Goal: Task Accomplishment & Management: Manage account settings

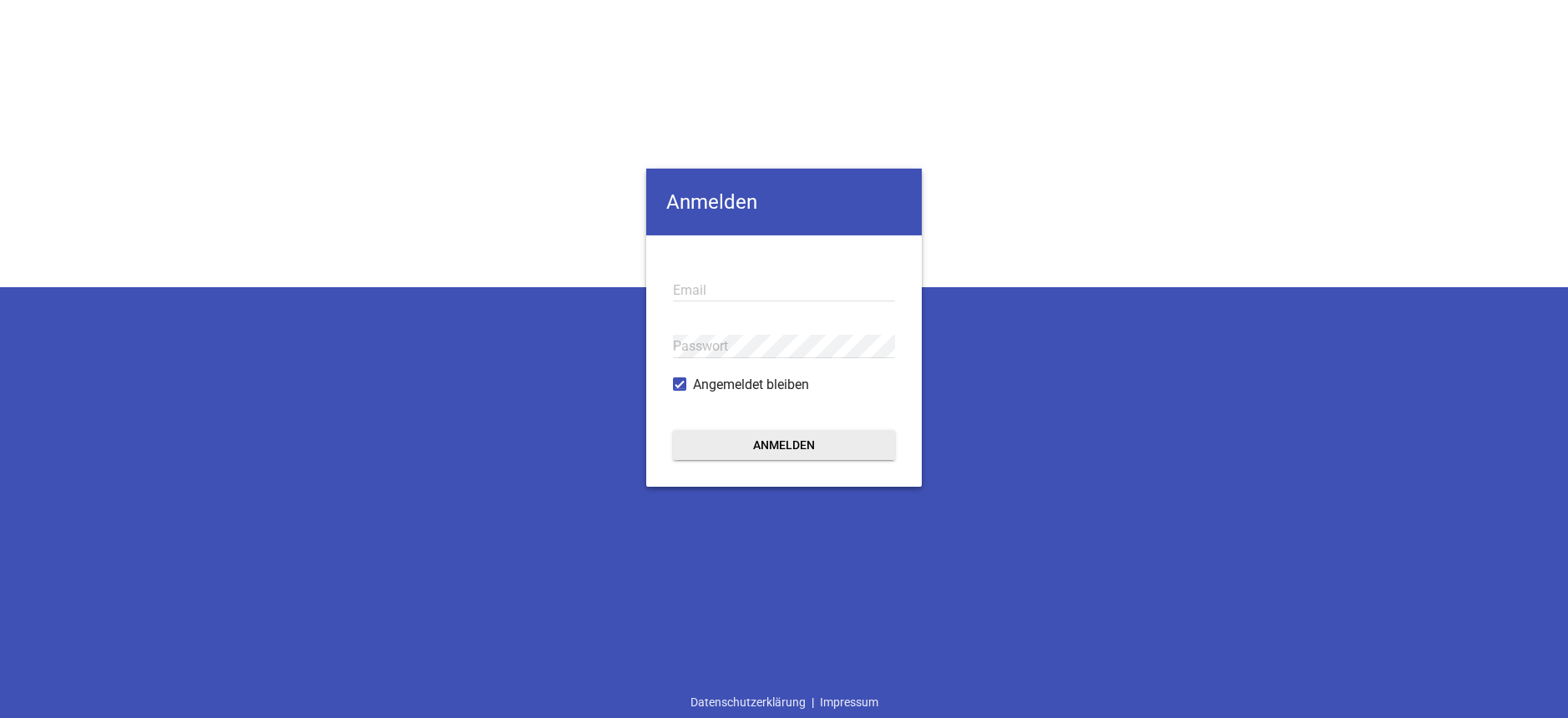
type input "[EMAIL_ADDRESS][DOMAIN_NAME]"
click at [830, 440] on button "Anmelden" at bounding box center [784, 444] width 222 height 30
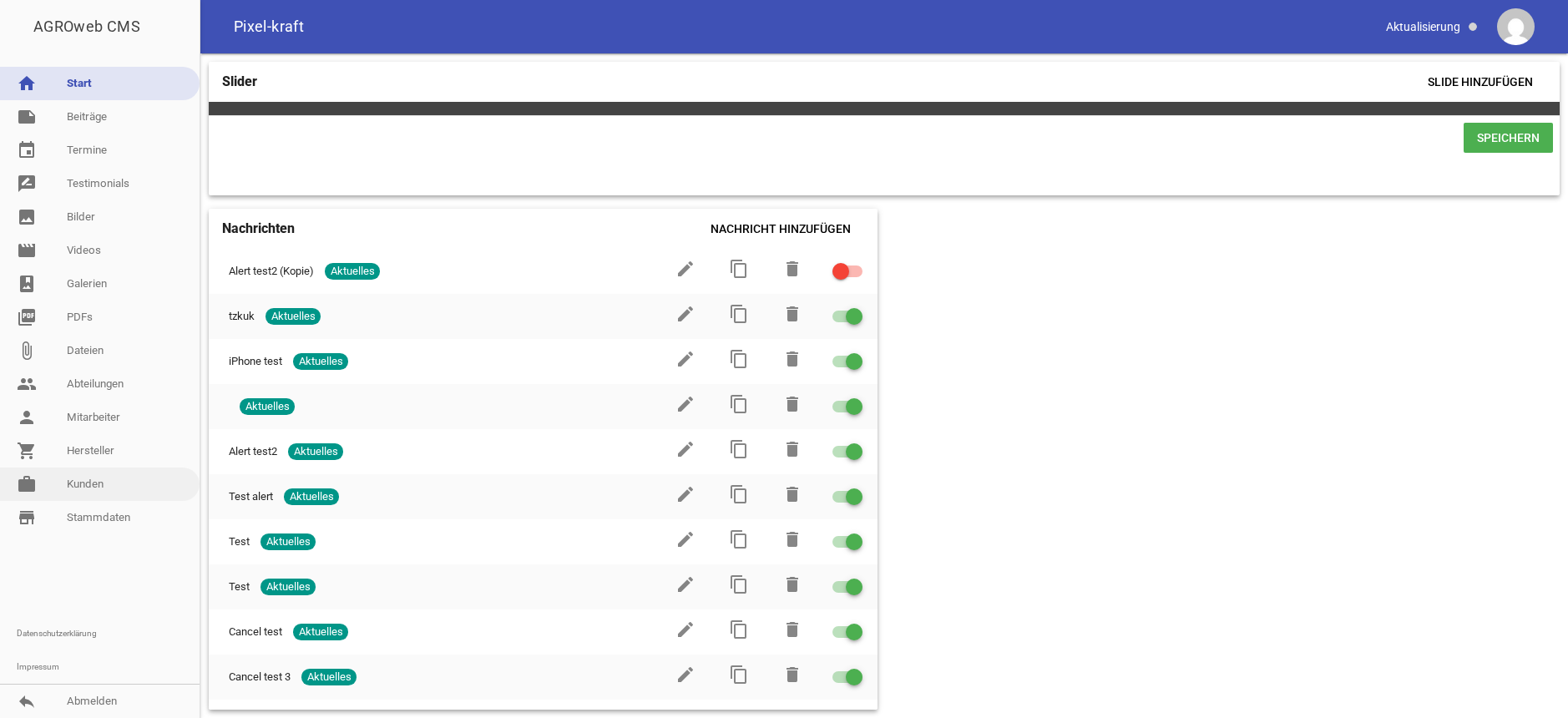
click at [114, 486] on link "work [PERSON_NAME]" at bounding box center [100, 484] width 200 height 33
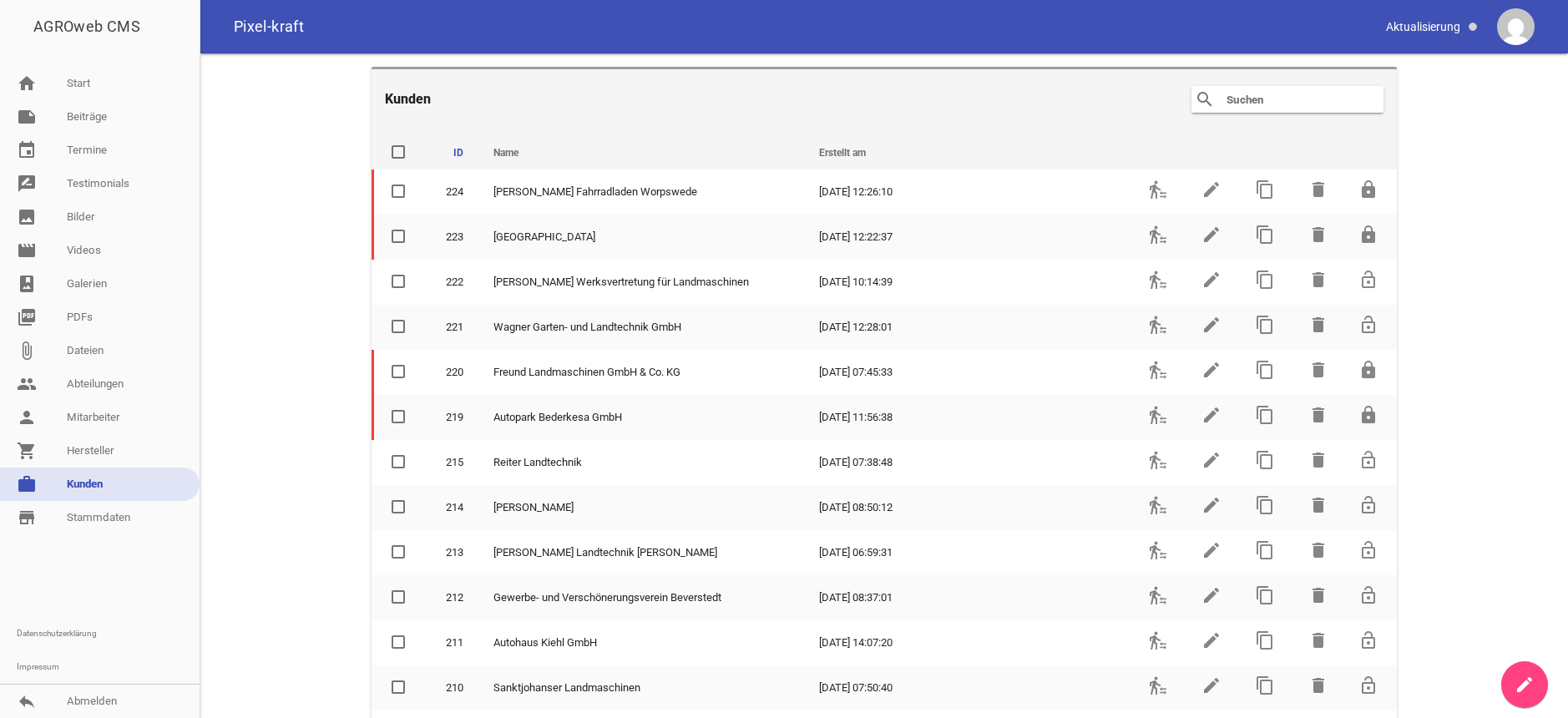
click at [1310, 102] on input "text" at bounding box center [1291, 100] width 133 height 20
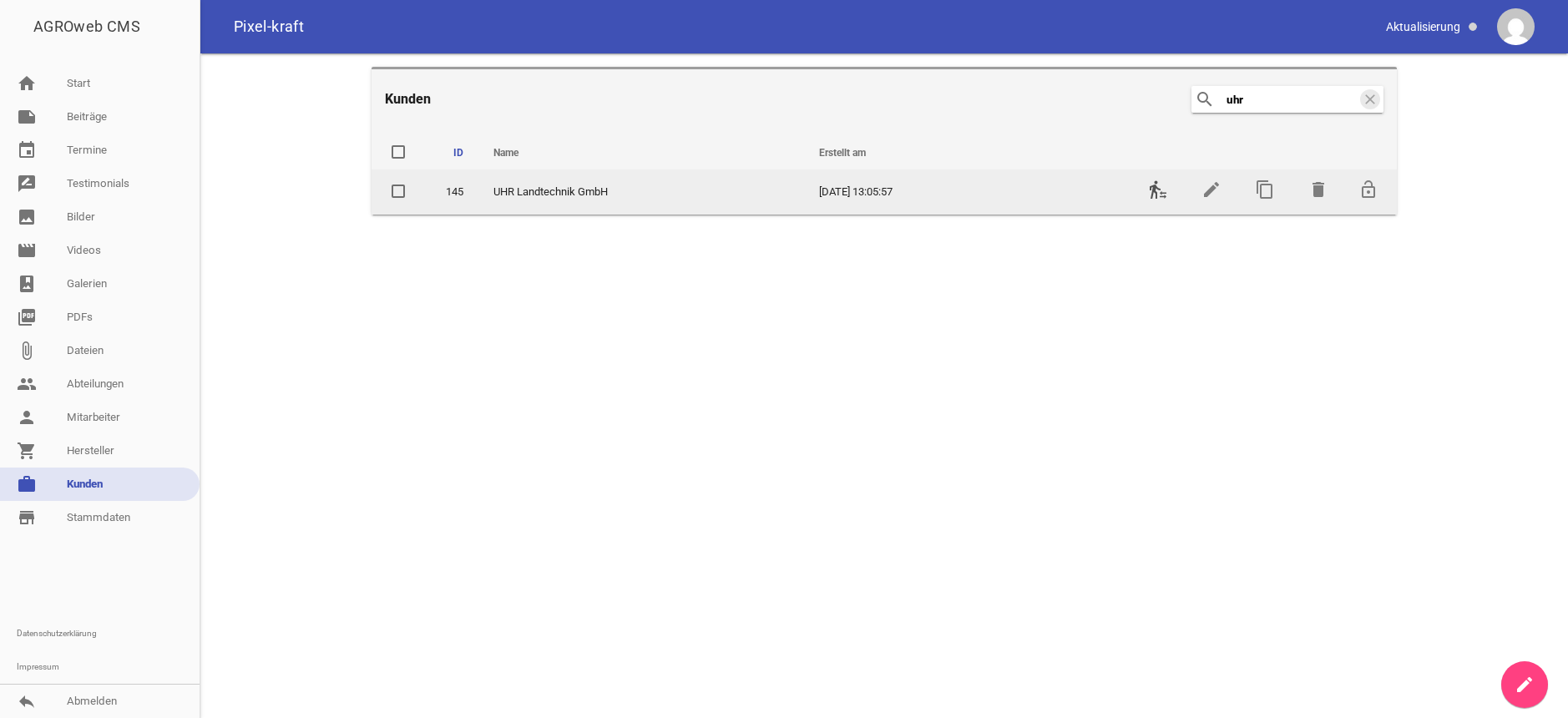
type input "uhr"
click at [1154, 183] on icon "transfer_within_a_station" at bounding box center [1158, 190] width 20 height 20
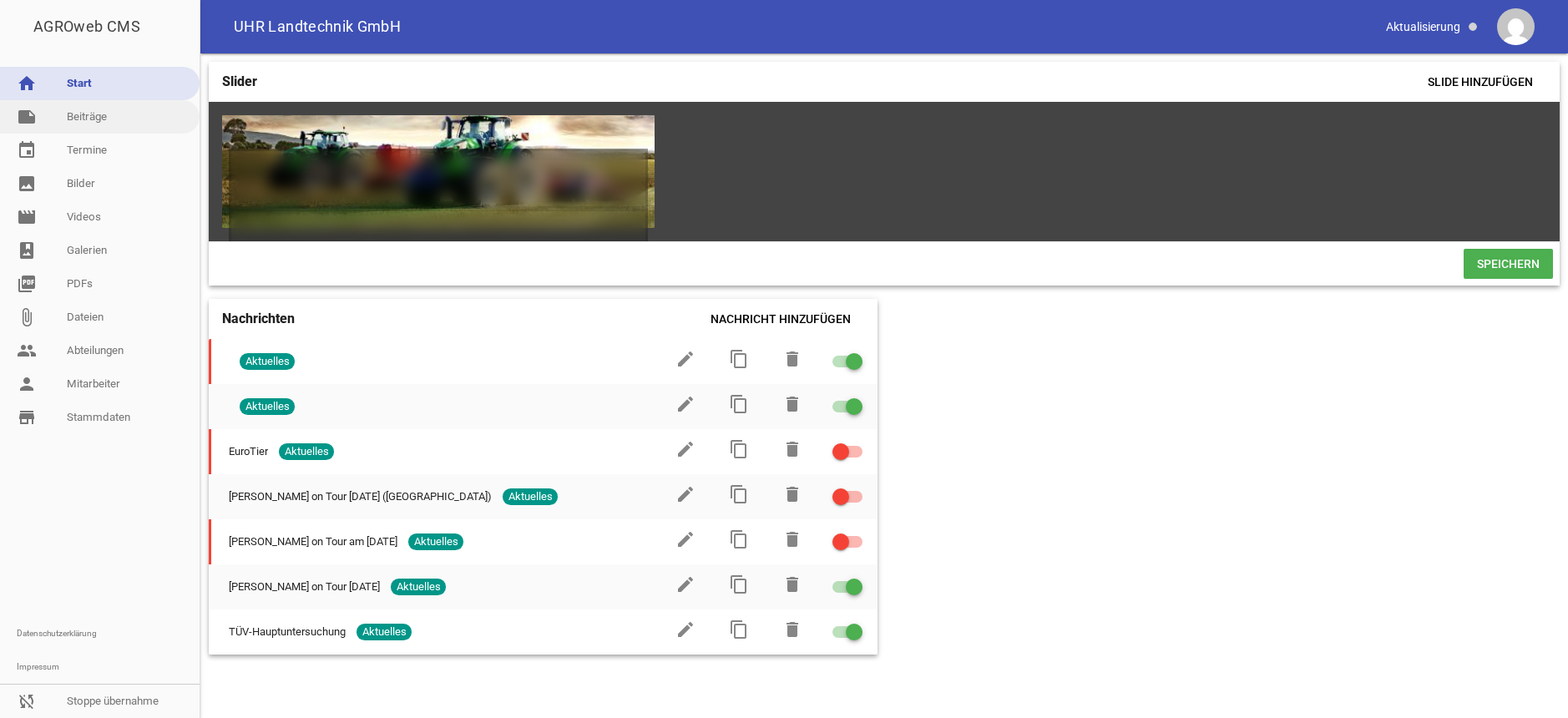
click at [97, 113] on link "note Beiträge" at bounding box center [100, 117] width 200 height 33
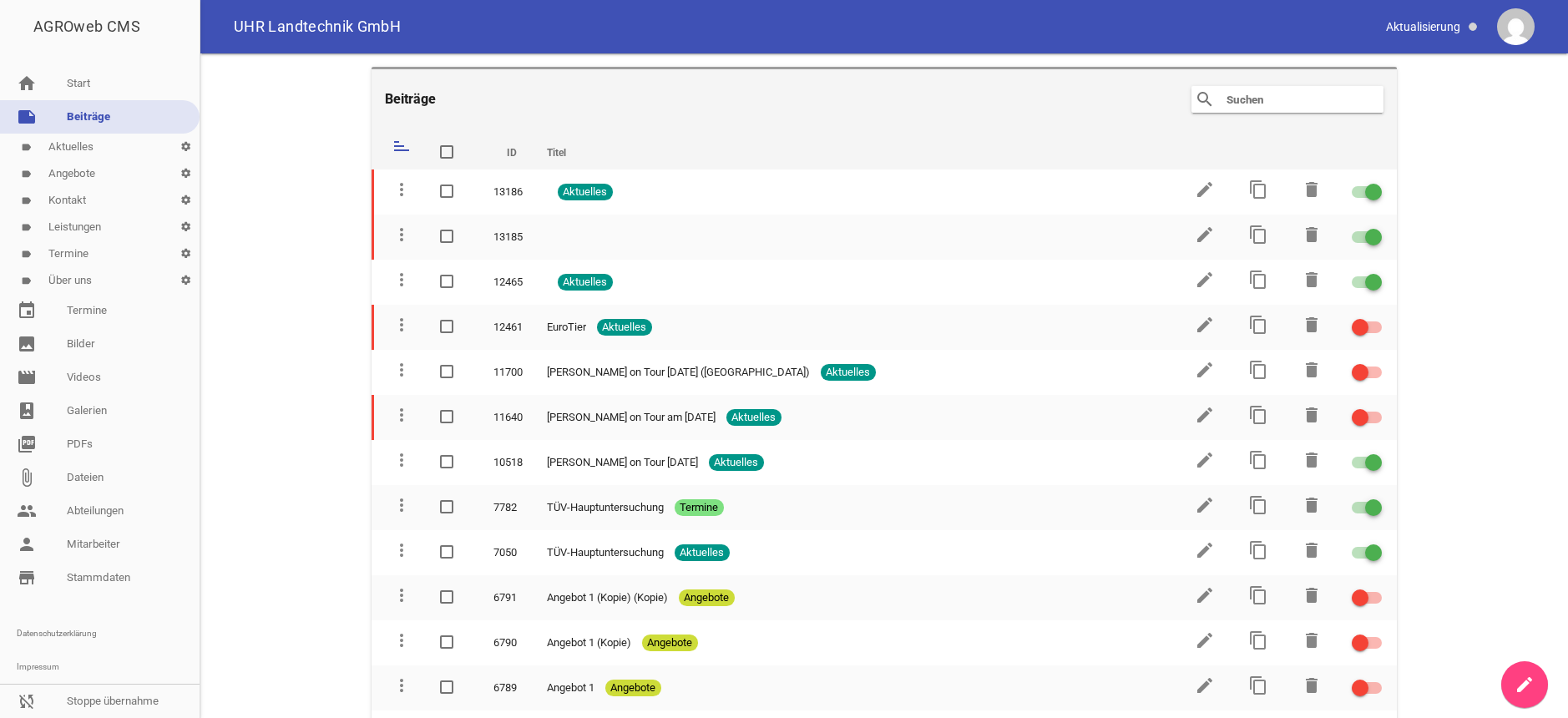
click at [107, 196] on link "label Kontakt settings" at bounding box center [100, 200] width 200 height 27
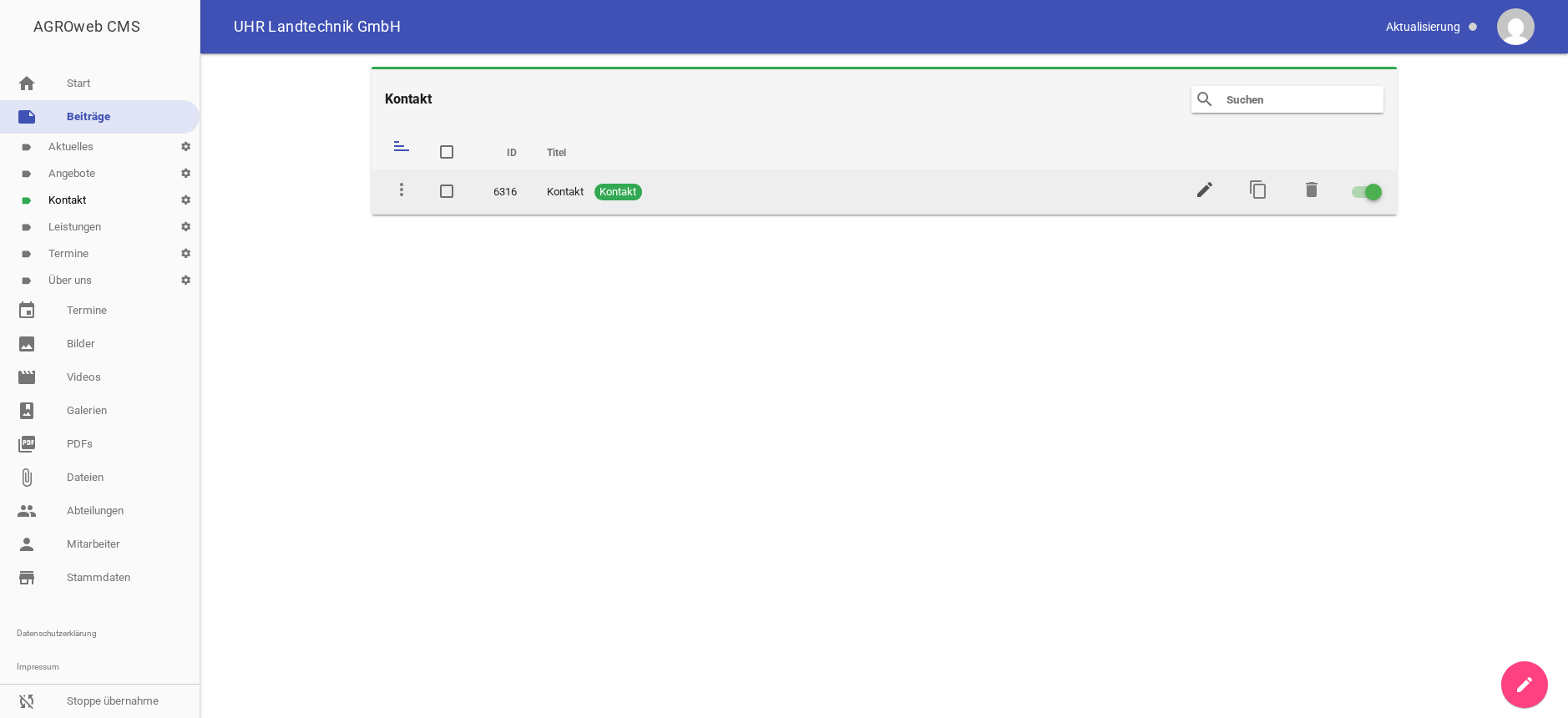
click at [1204, 189] on icon "edit" at bounding box center [1205, 190] width 20 height 20
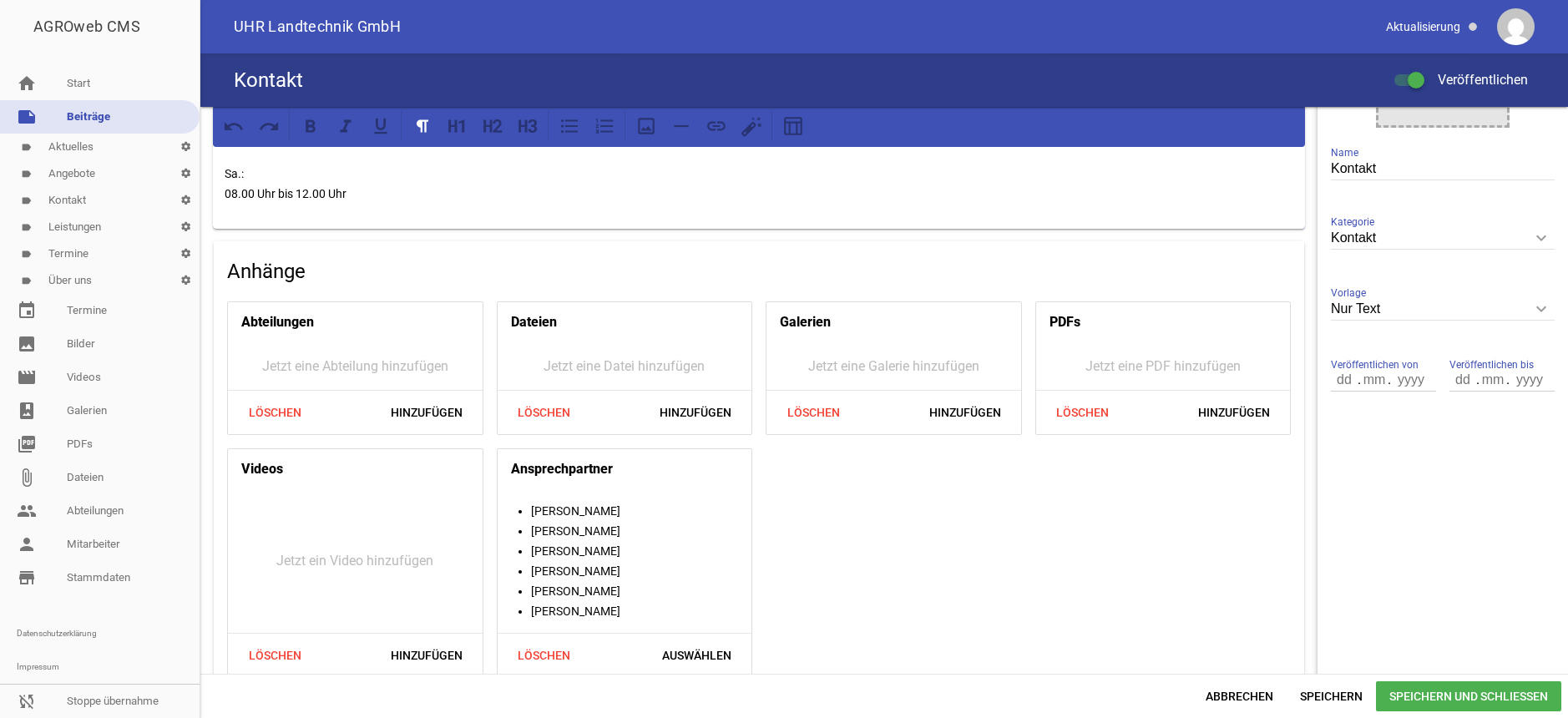
scroll to position [388, 0]
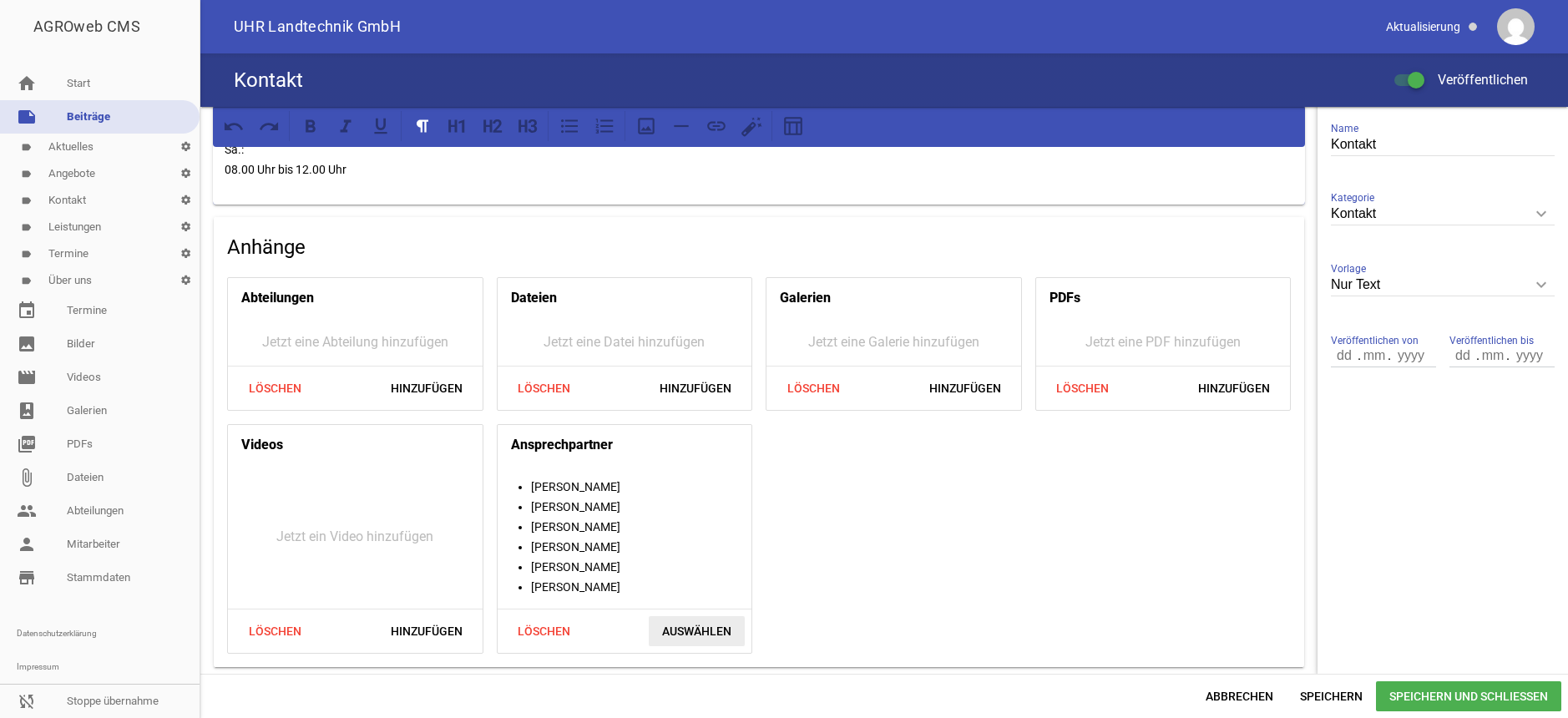
click at [702, 631] on span "Auswählen" at bounding box center [697, 631] width 96 height 30
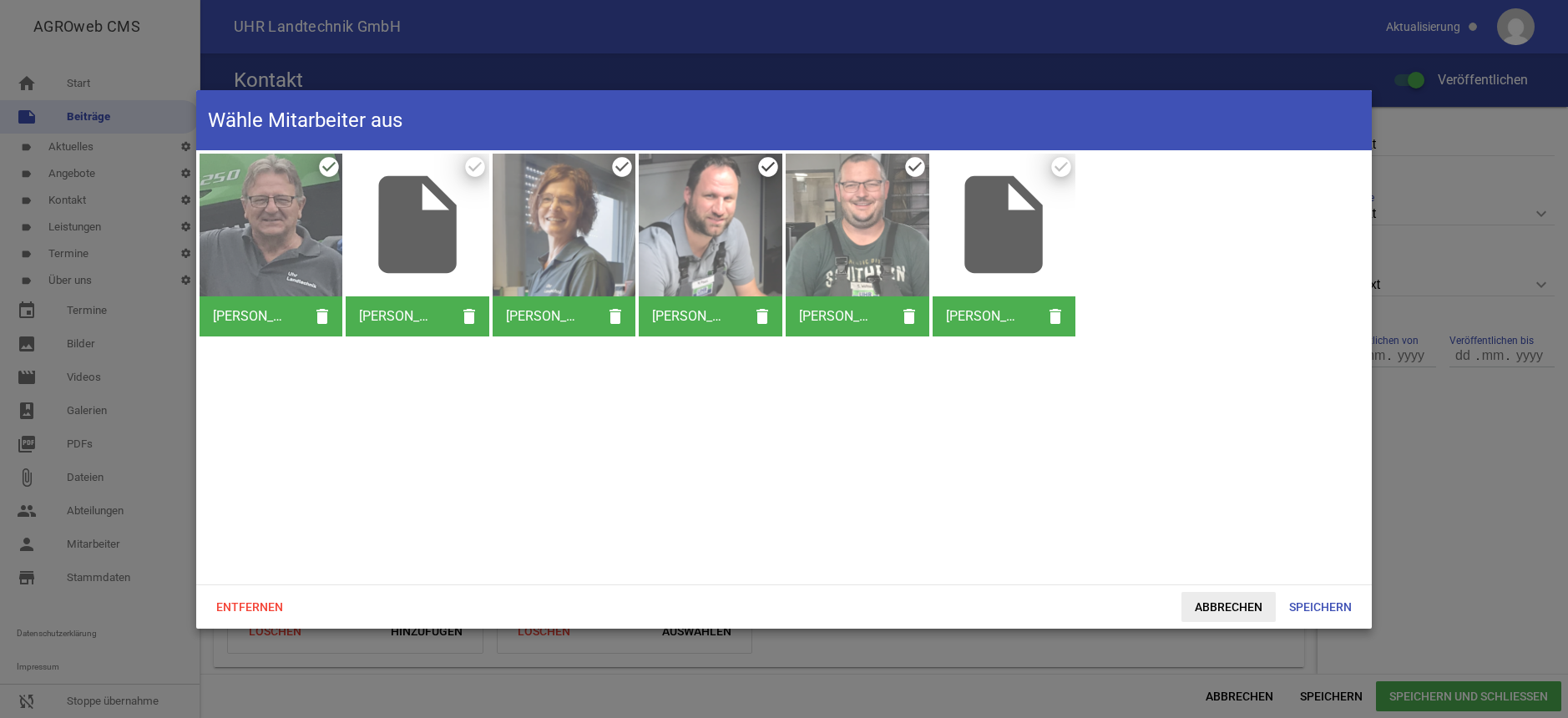
click at [1219, 609] on span "Abbrechen" at bounding box center [1228, 607] width 94 height 30
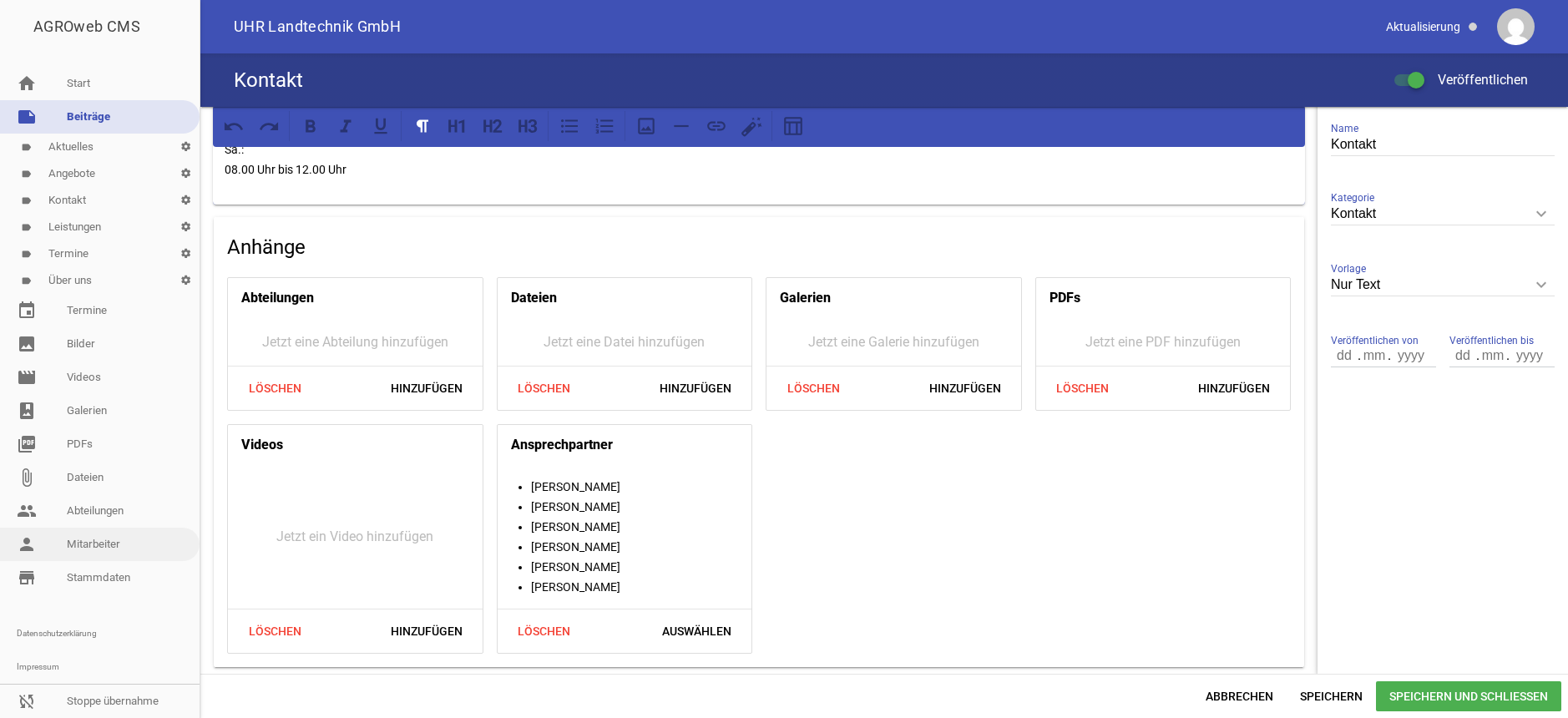
click at [100, 542] on link "person Mitarbeiter" at bounding box center [100, 544] width 200 height 33
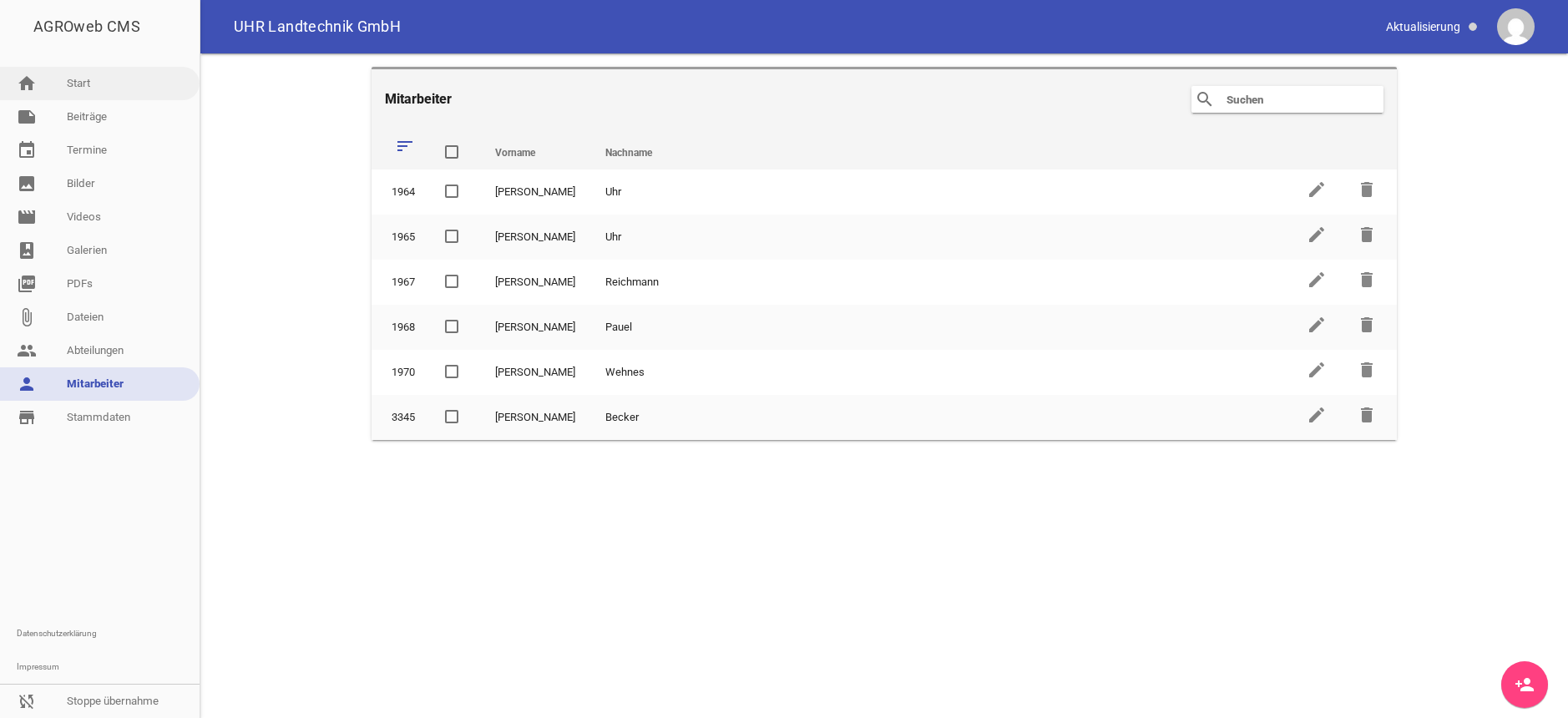
click at [80, 77] on link "home Start" at bounding box center [100, 83] width 200 height 33
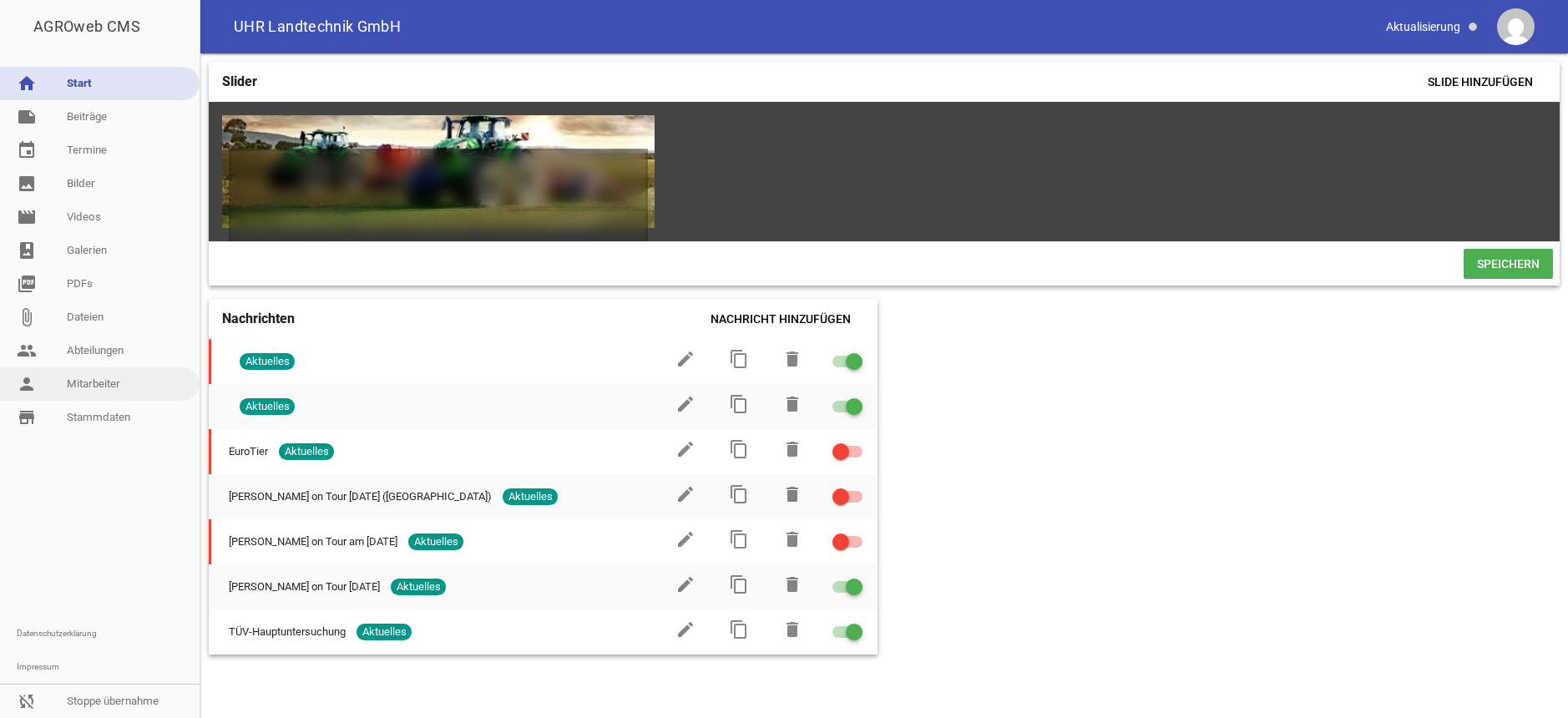
click at [109, 381] on link "person Mitarbeiter" at bounding box center [100, 384] width 200 height 33
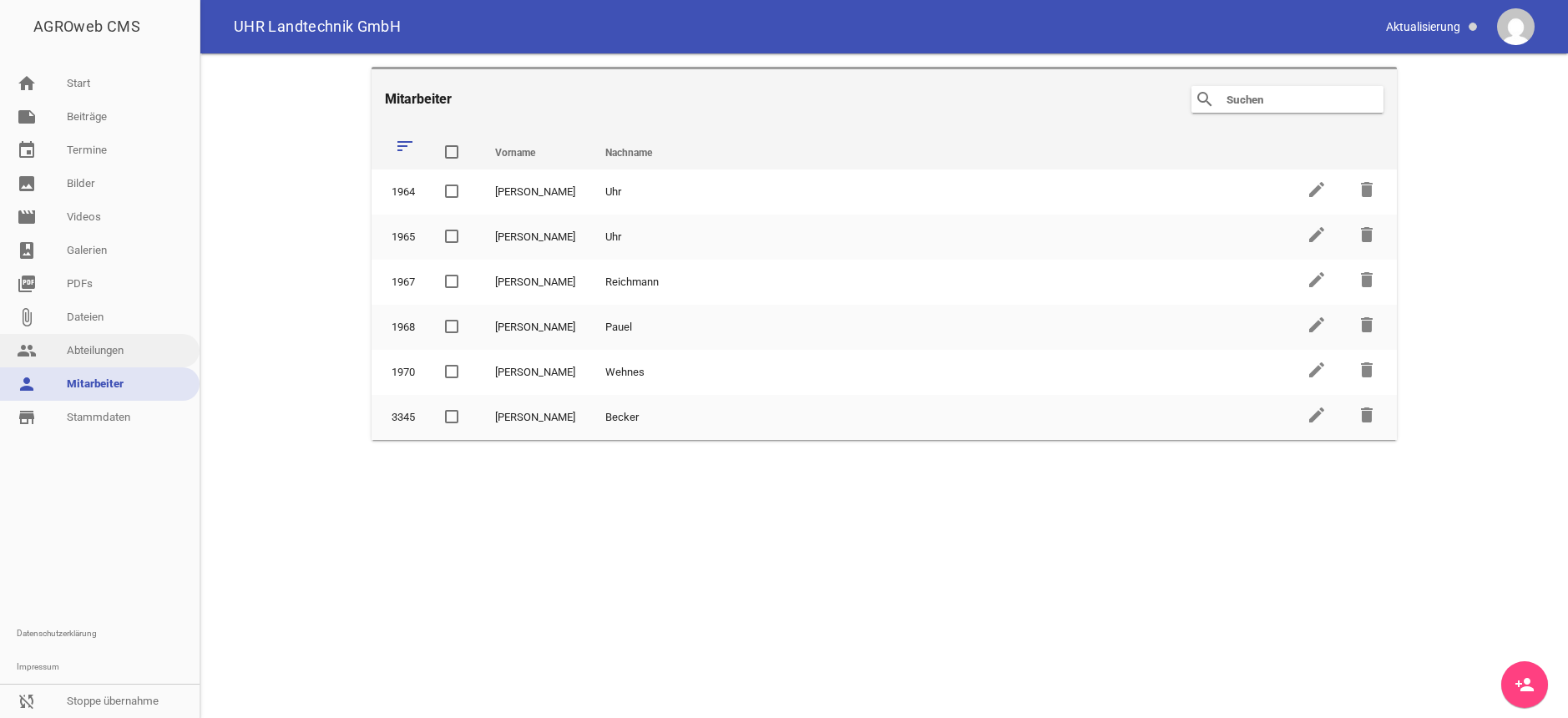
click at [100, 349] on link "people Abteilungen" at bounding box center [100, 351] width 200 height 33
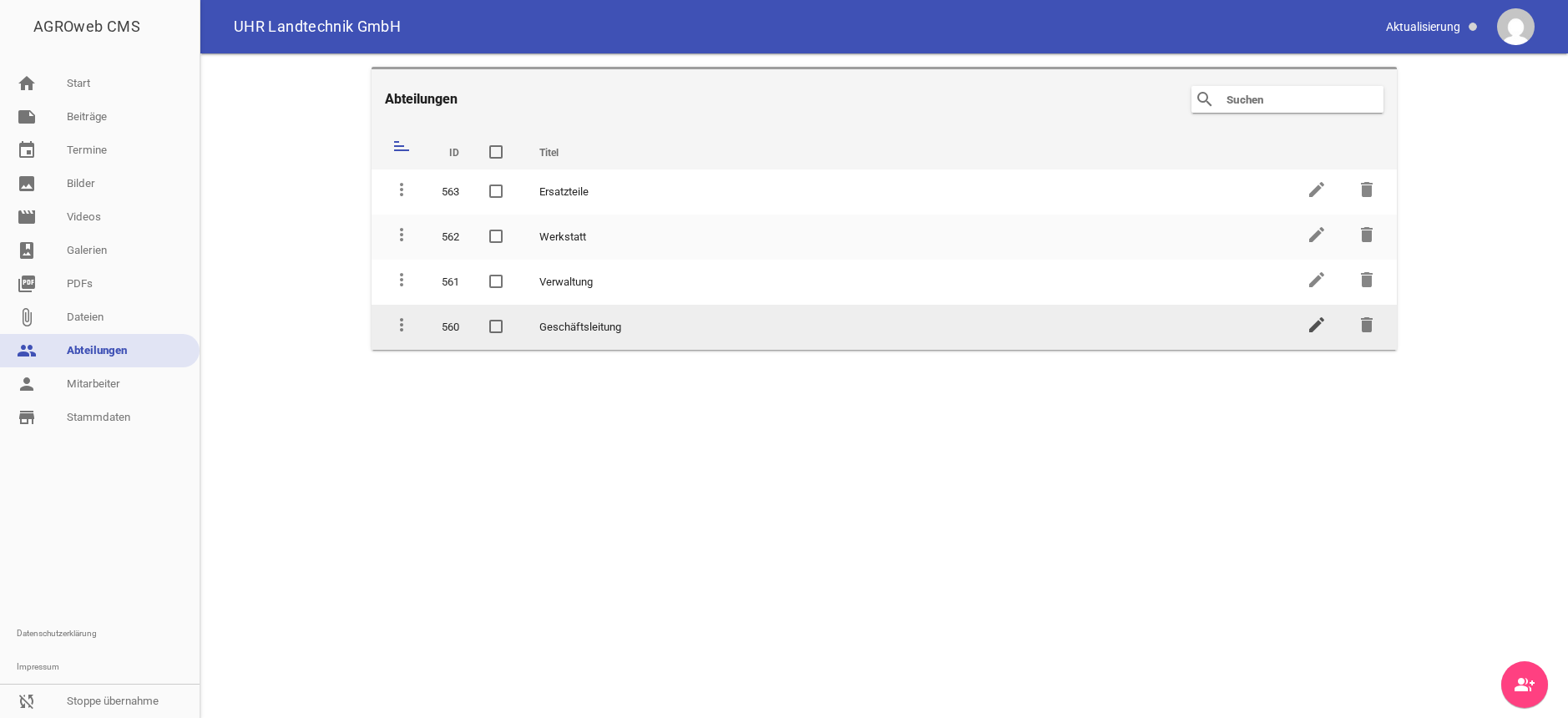
click at [1319, 321] on icon "edit" at bounding box center [1317, 325] width 20 height 20
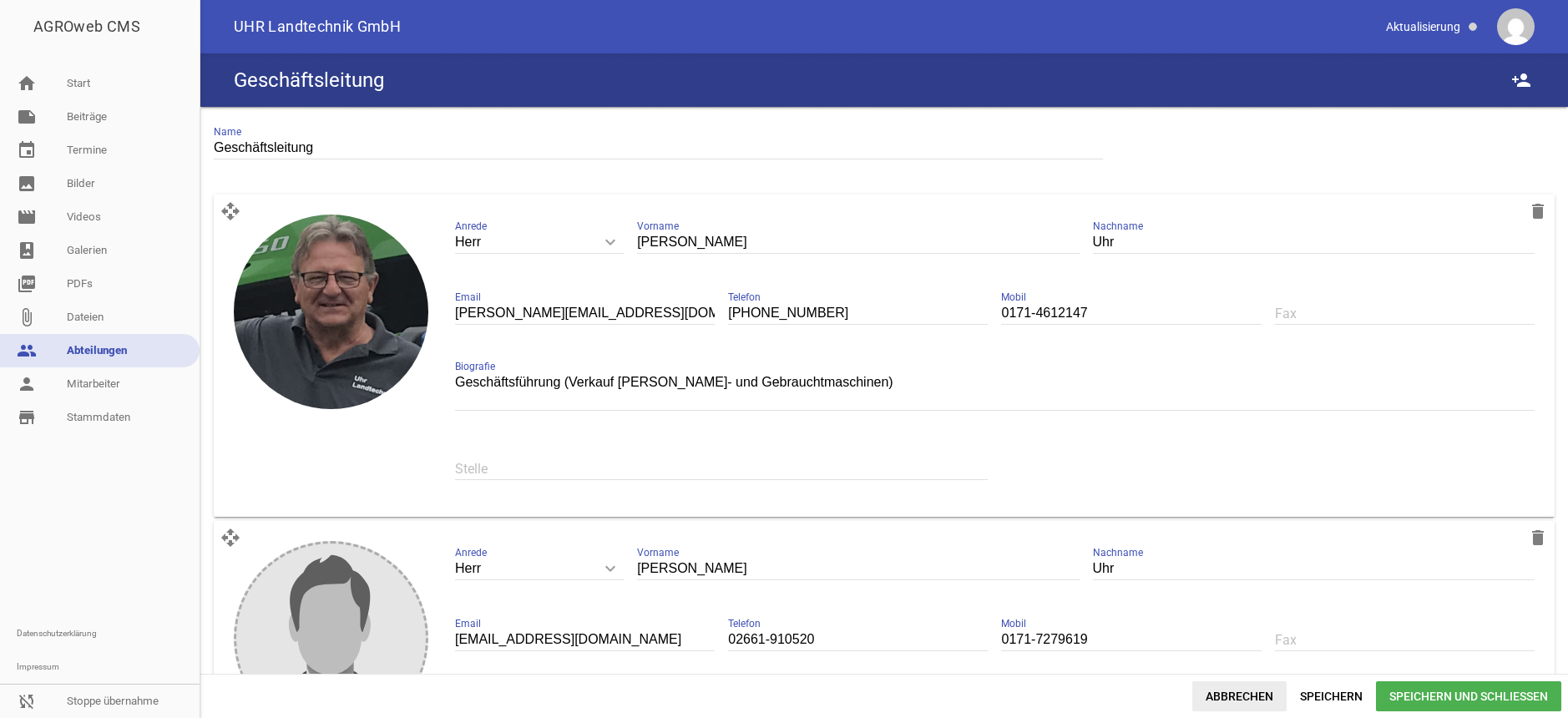
click at [1243, 691] on span "Abbrechen" at bounding box center [1240, 697] width 94 height 30
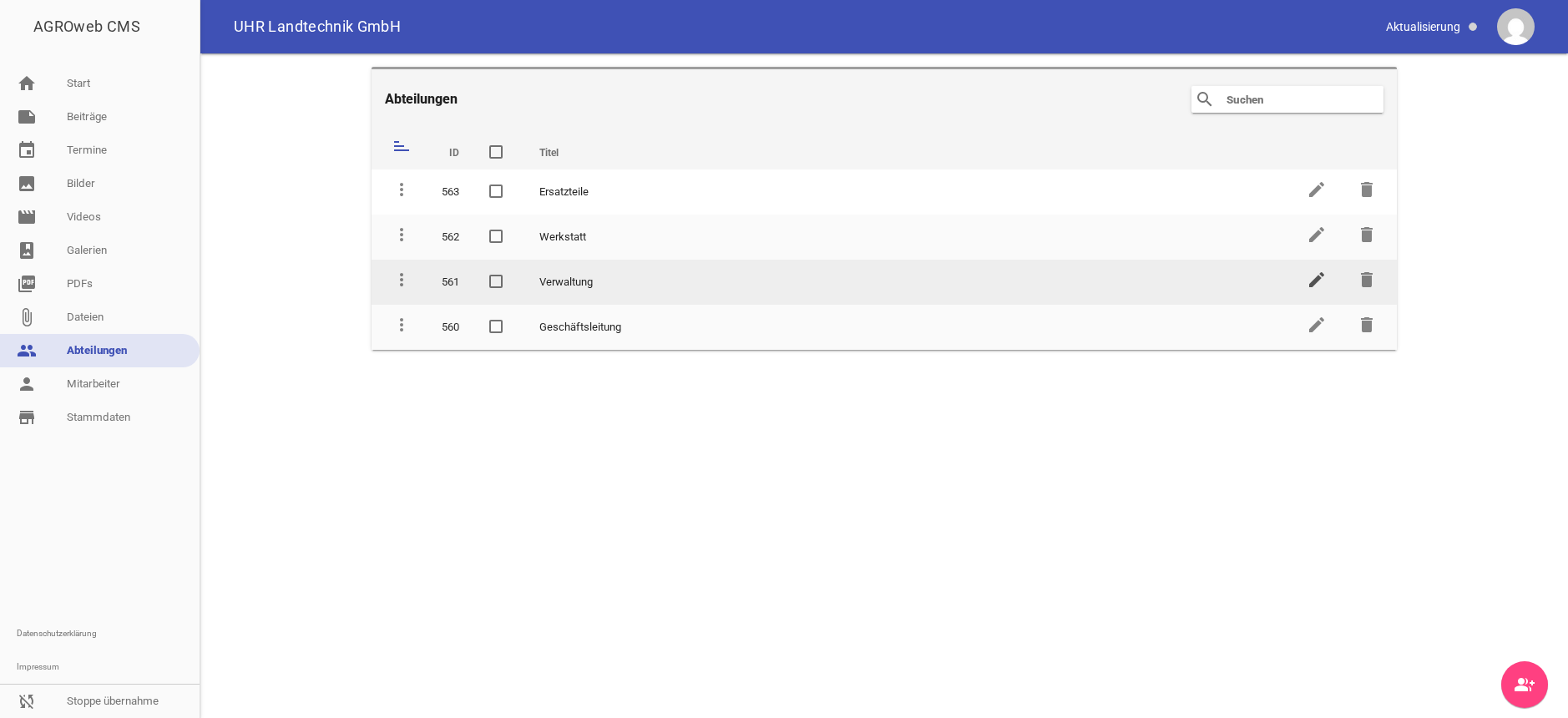
click at [1316, 277] on icon "edit" at bounding box center [1317, 280] width 20 height 20
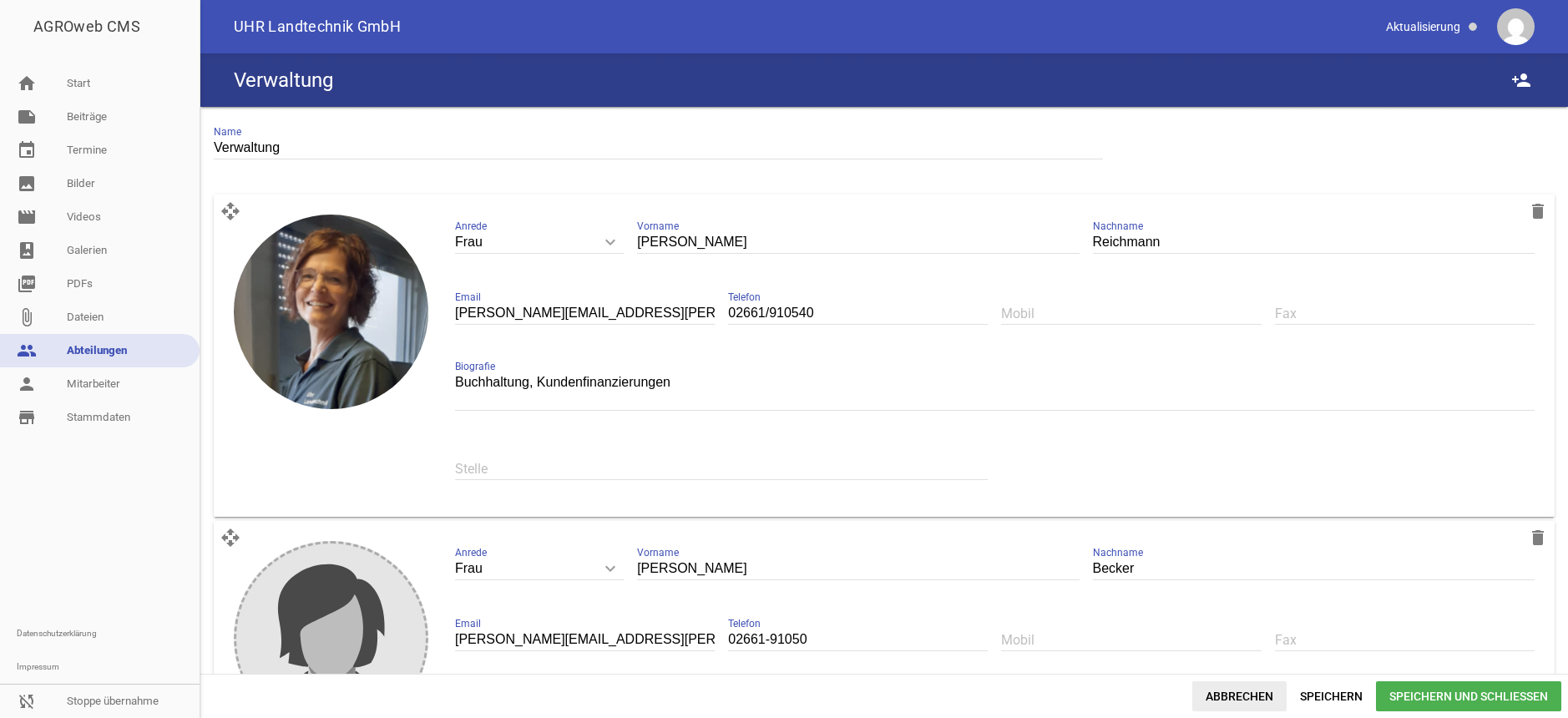
click at [1242, 697] on span "Abbrechen" at bounding box center [1240, 697] width 94 height 30
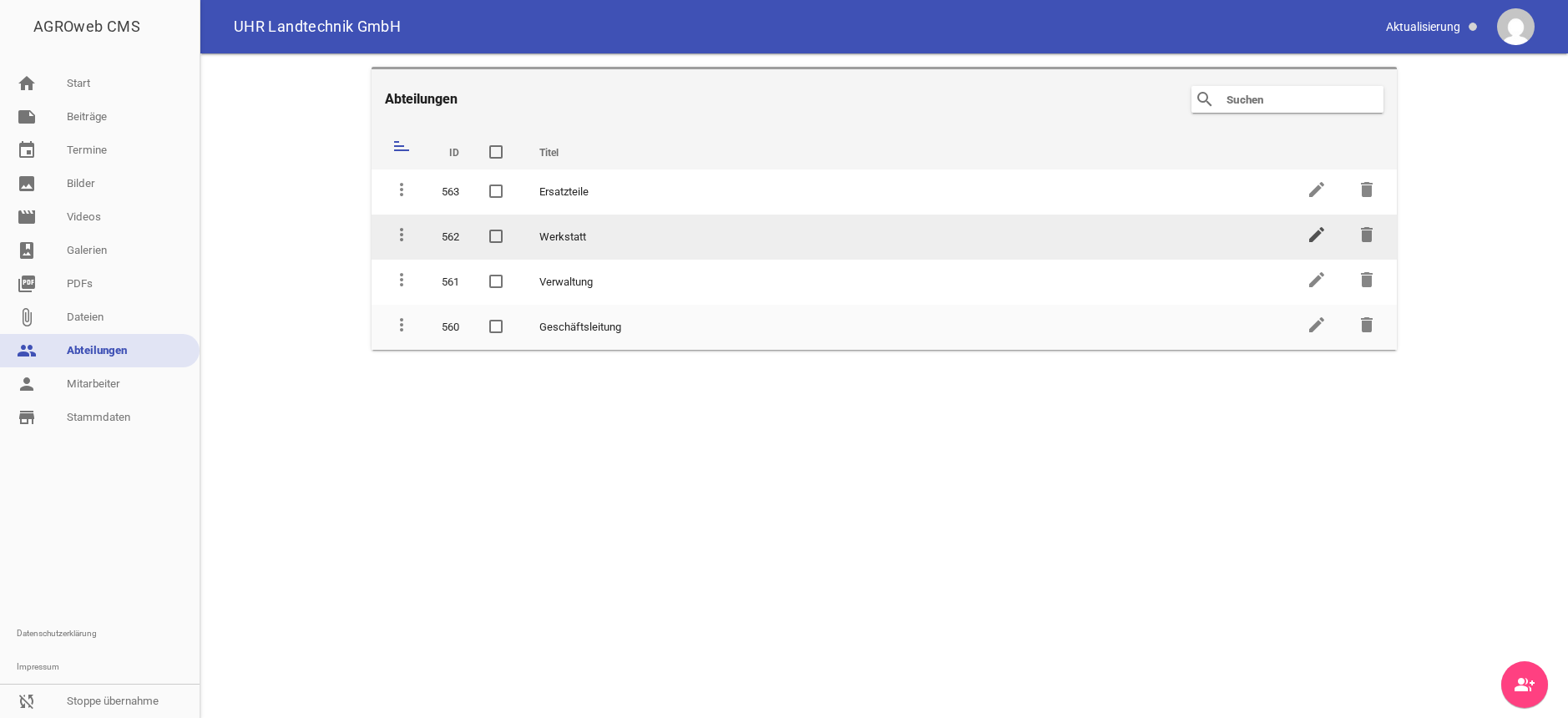
click at [1322, 232] on icon "edit" at bounding box center [1317, 235] width 20 height 20
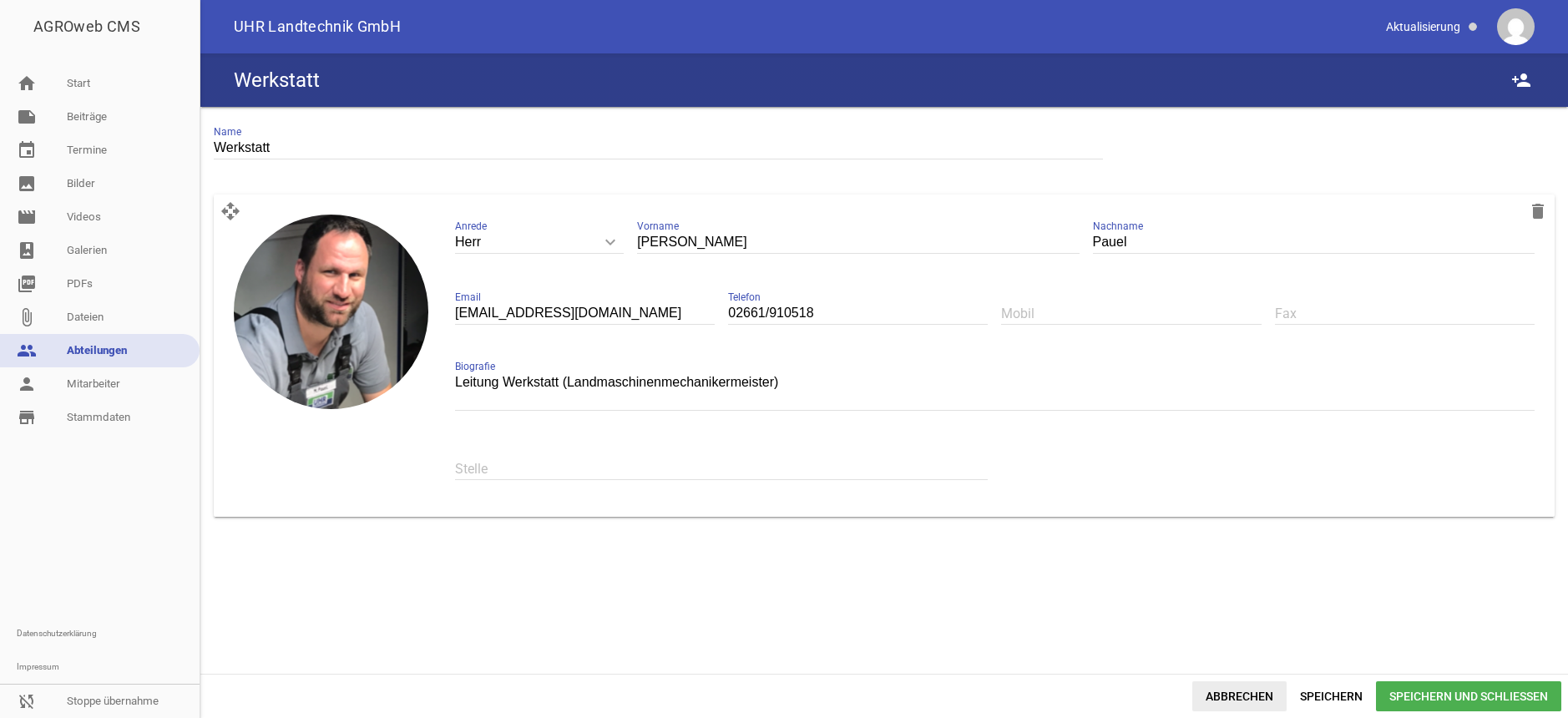
click at [1251, 696] on span "Abbrechen" at bounding box center [1240, 697] width 94 height 30
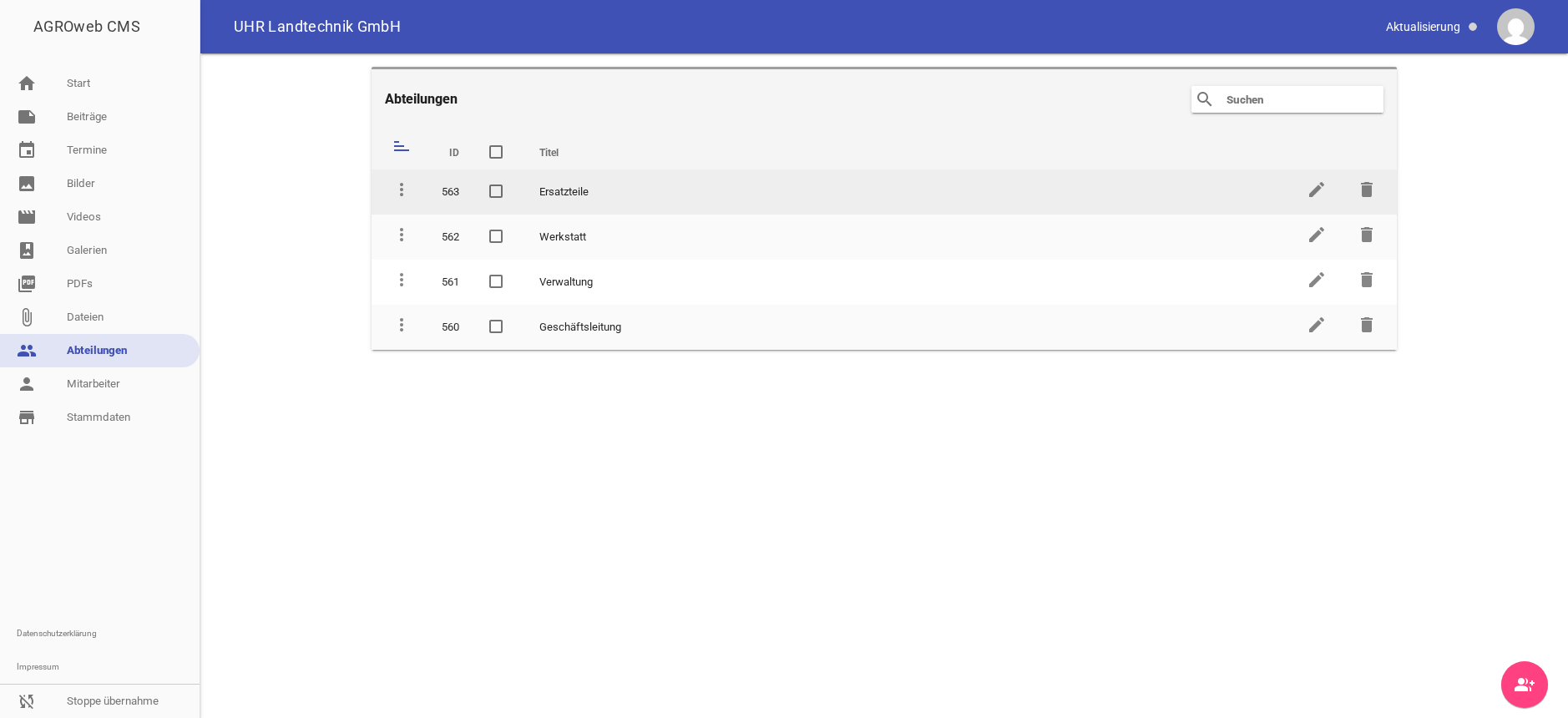
click at [1306, 184] on td "edit" at bounding box center [1316, 192] width 50 height 45
click at [1317, 184] on icon "edit" at bounding box center [1317, 190] width 20 height 20
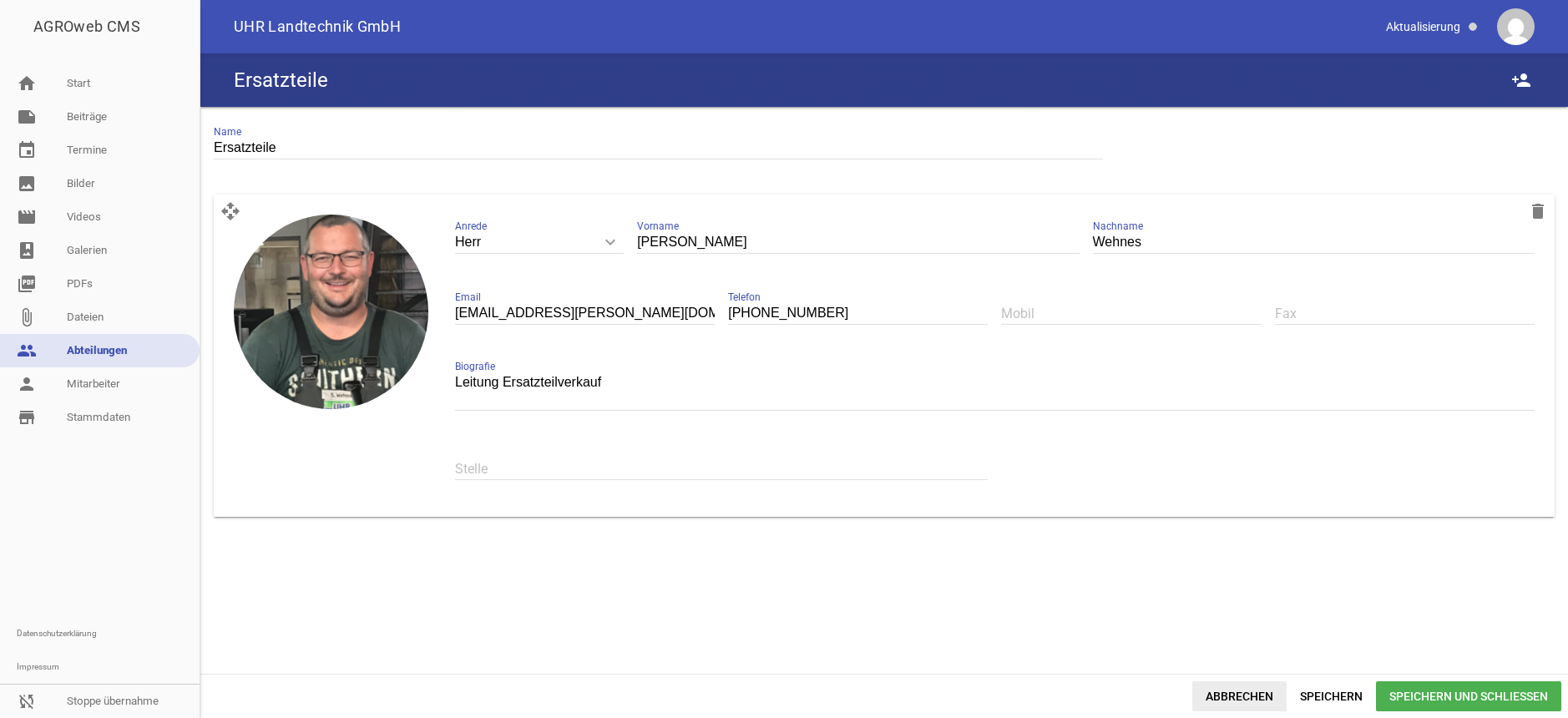
click at [1231, 697] on span "Abbrechen" at bounding box center [1240, 697] width 94 height 30
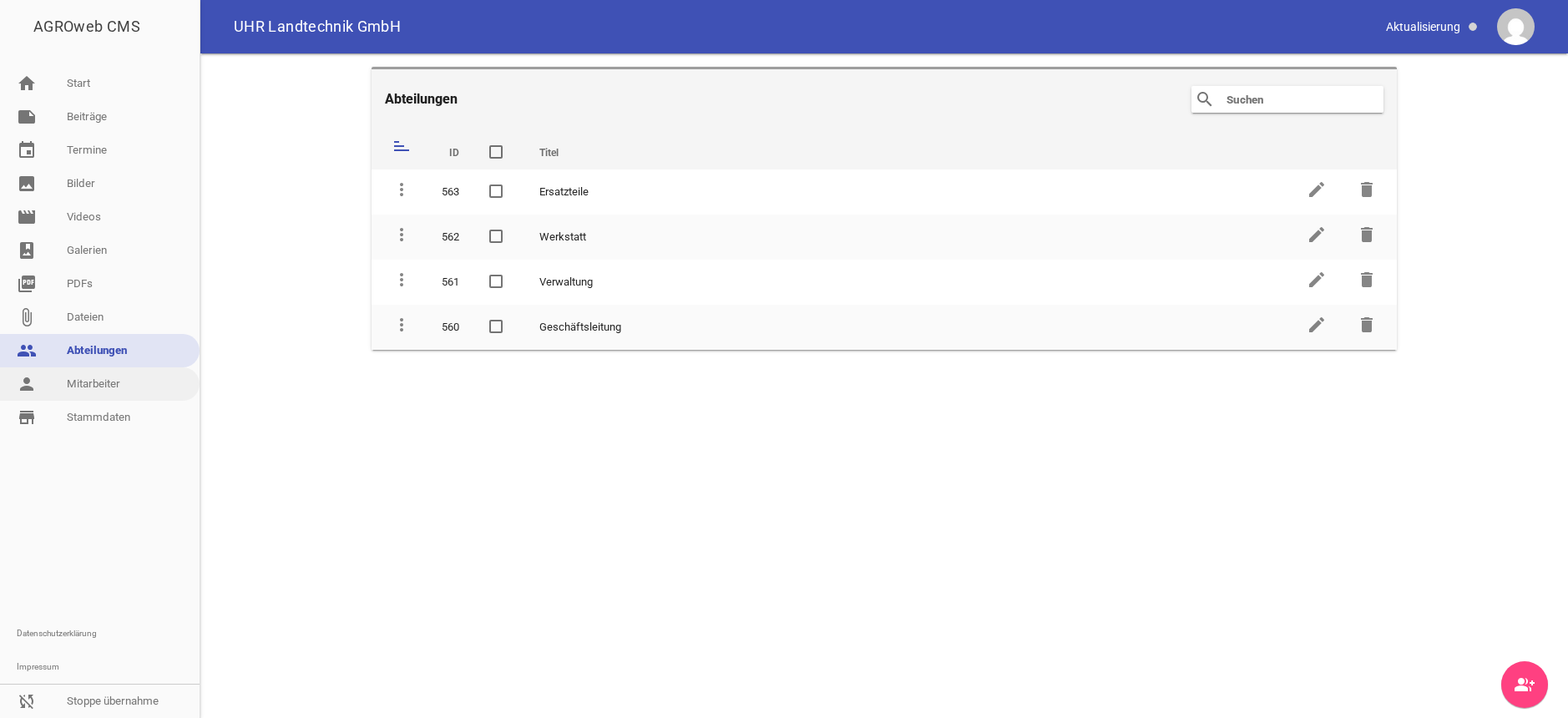
click at [123, 383] on link "person Mitarbeiter" at bounding box center [100, 384] width 200 height 33
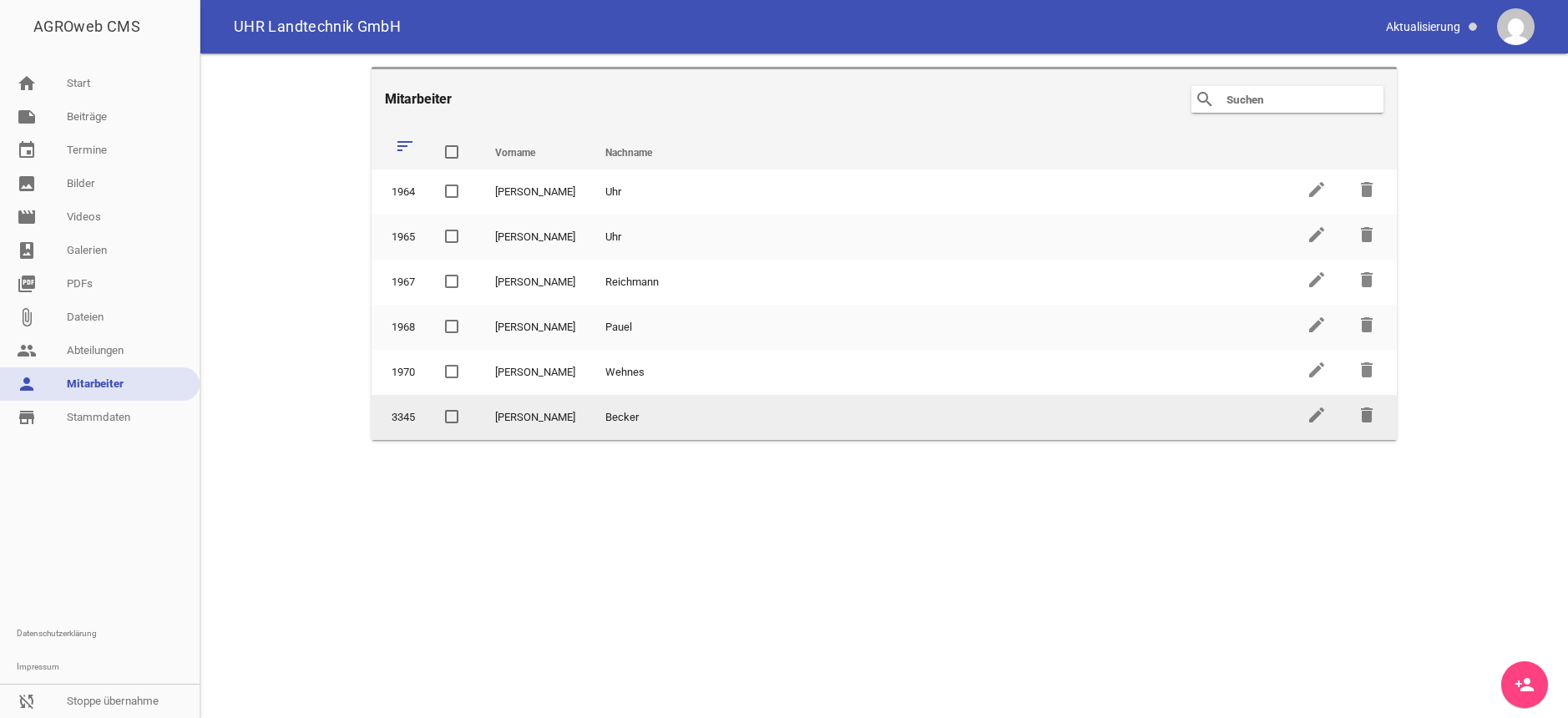
click at [382, 406] on td "3345" at bounding box center [401, 417] width 58 height 45
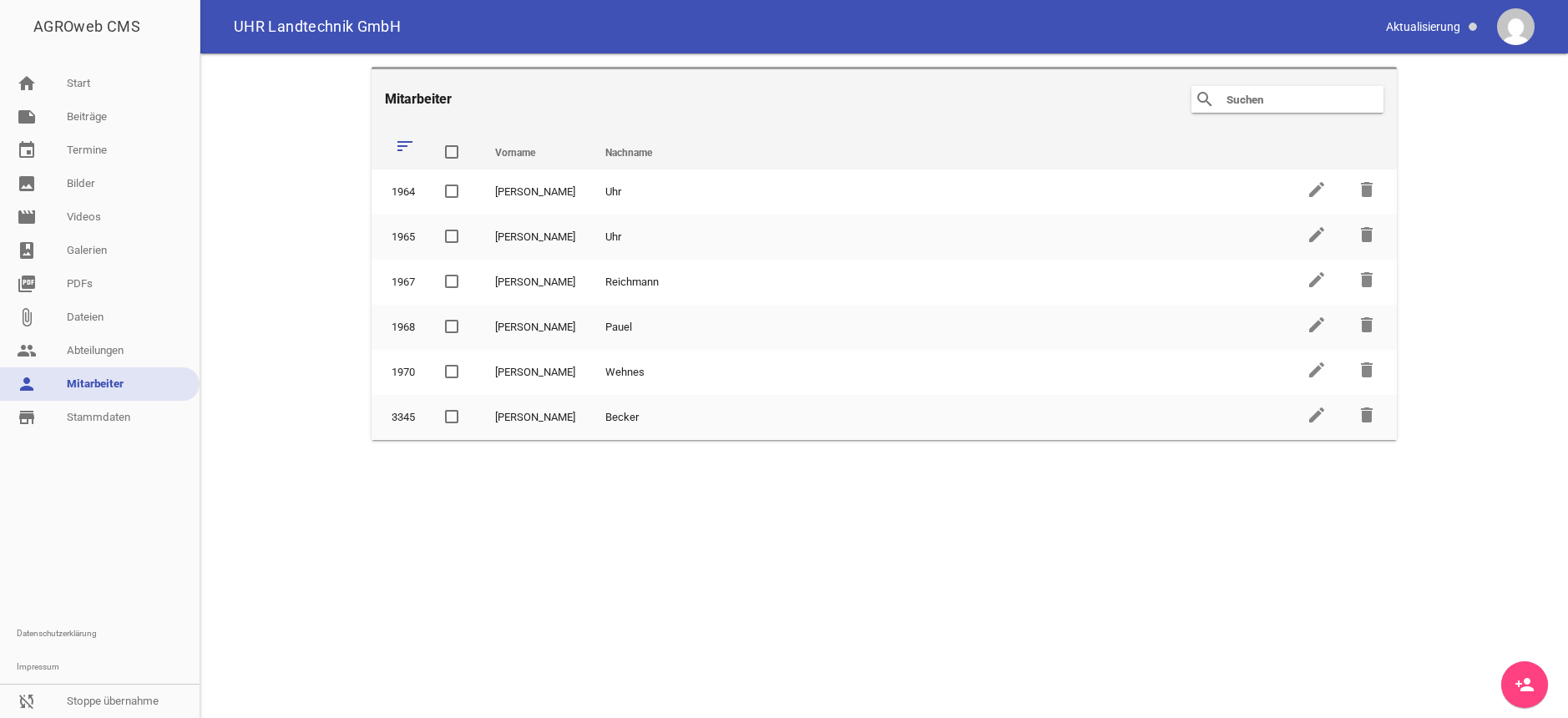
click at [404, 141] on icon "sort" at bounding box center [405, 146] width 20 height 20
click at [98, 117] on link "note Beiträge" at bounding box center [100, 117] width 200 height 33
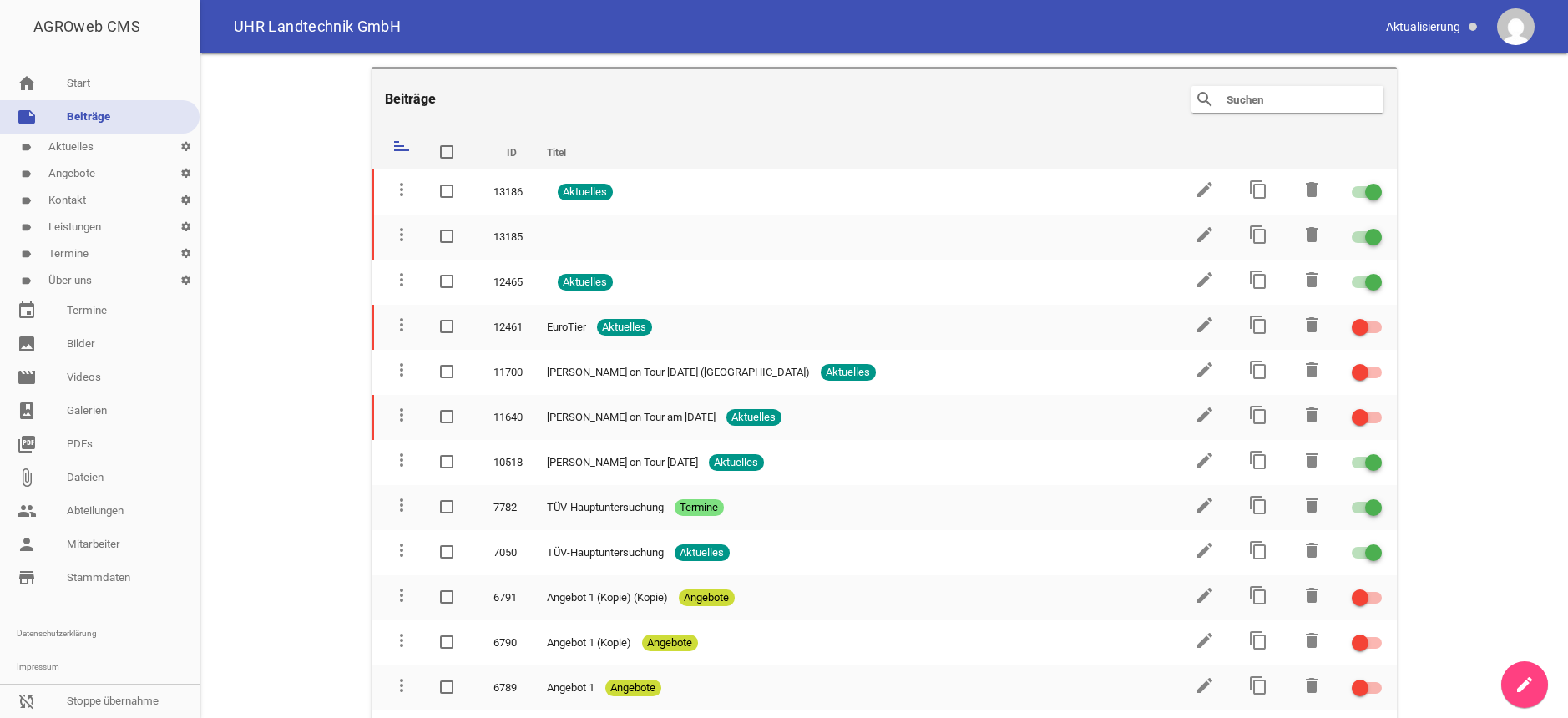
click at [68, 201] on link "label Kontakt settings" at bounding box center [100, 200] width 200 height 27
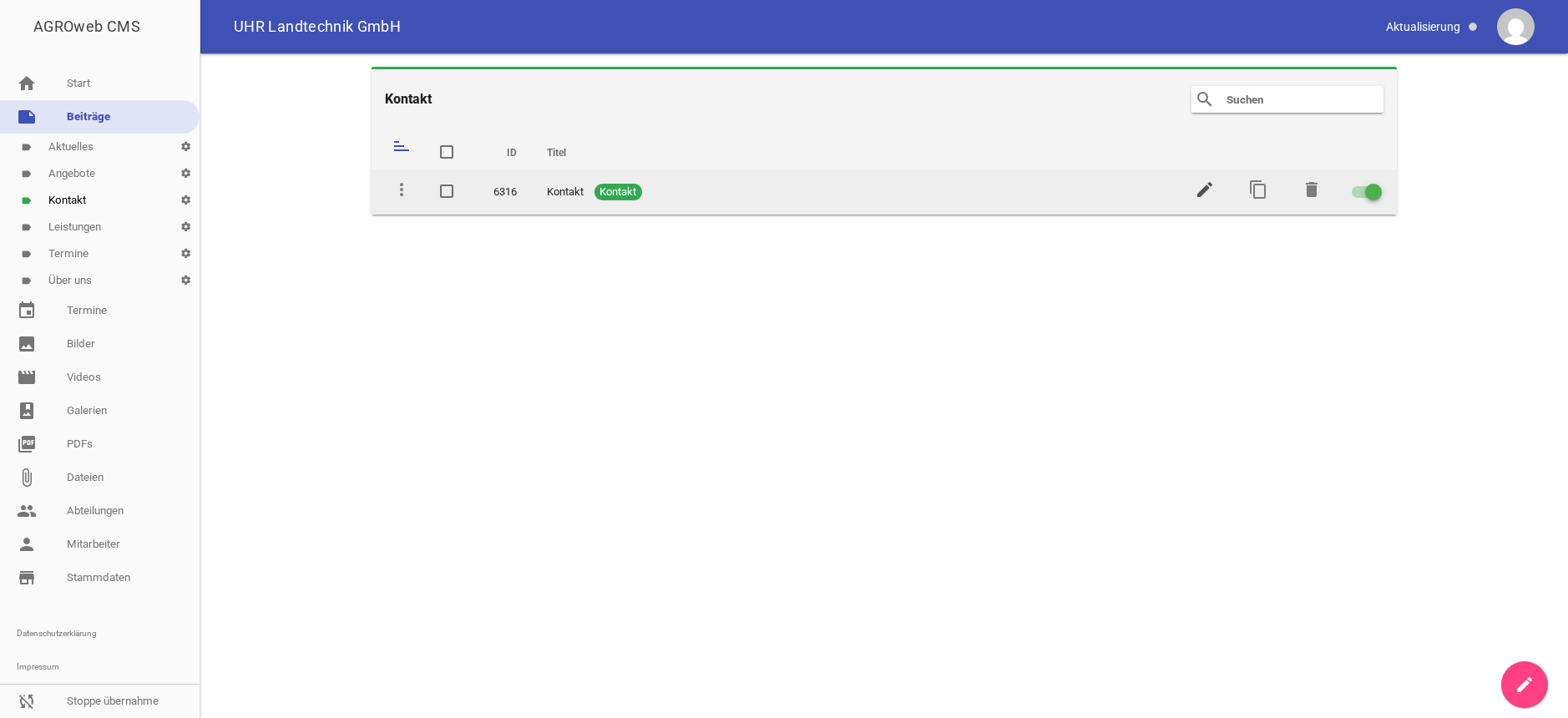
click at [1205, 192] on icon "edit" at bounding box center [1205, 190] width 20 height 20
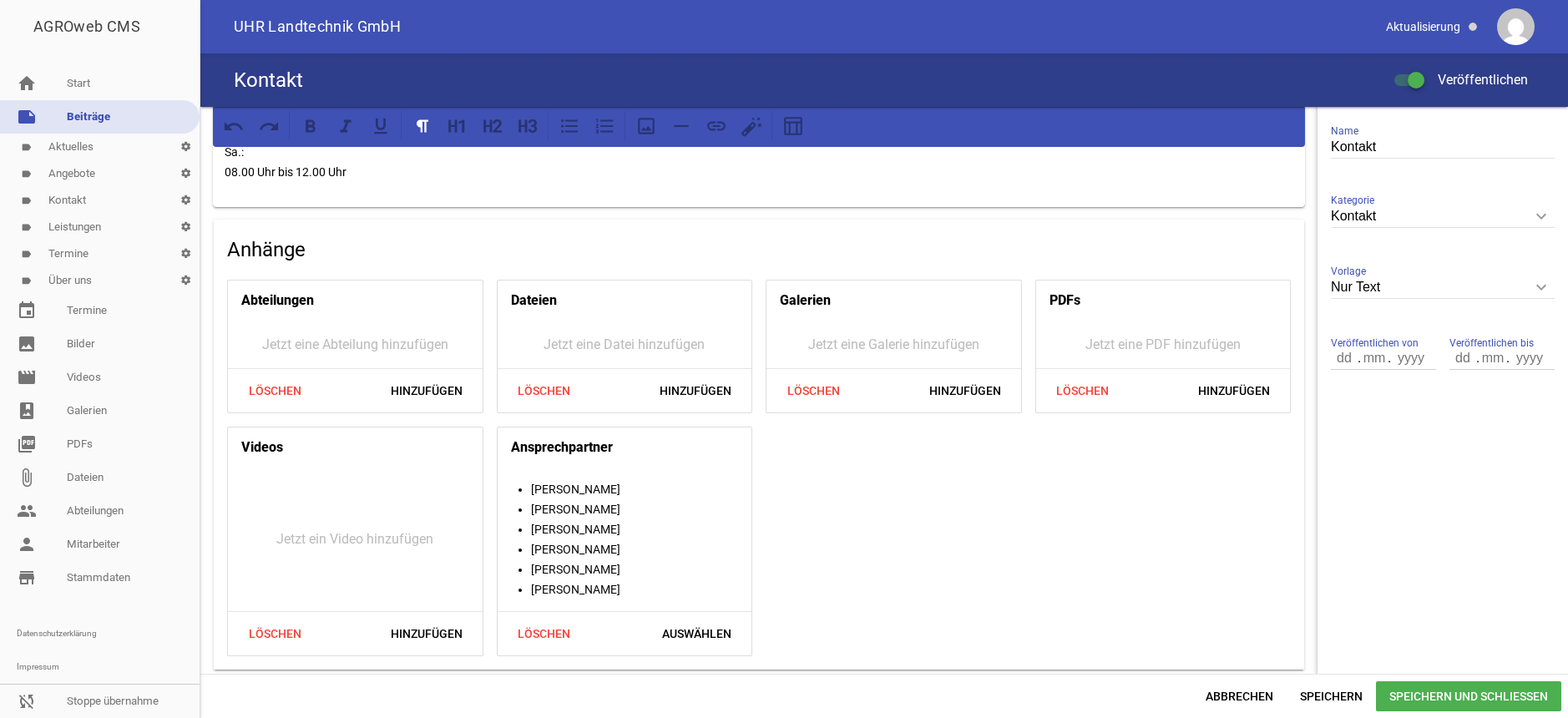
scroll to position [388, 0]
click at [697, 631] on span "Auswählen" at bounding box center [697, 631] width 96 height 30
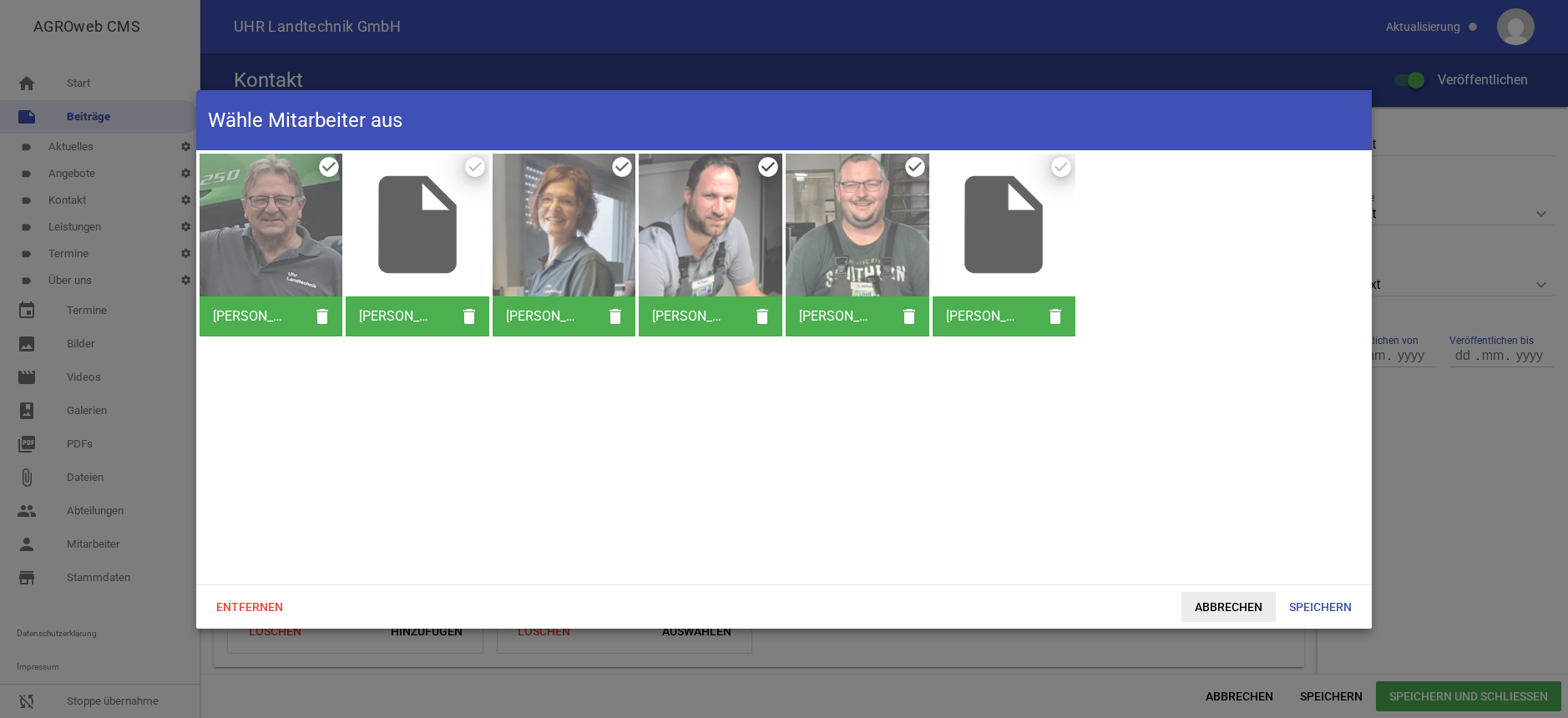
click at [1250, 604] on span "Abbrechen" at bounding box center [1228, 607] width 94 height 30
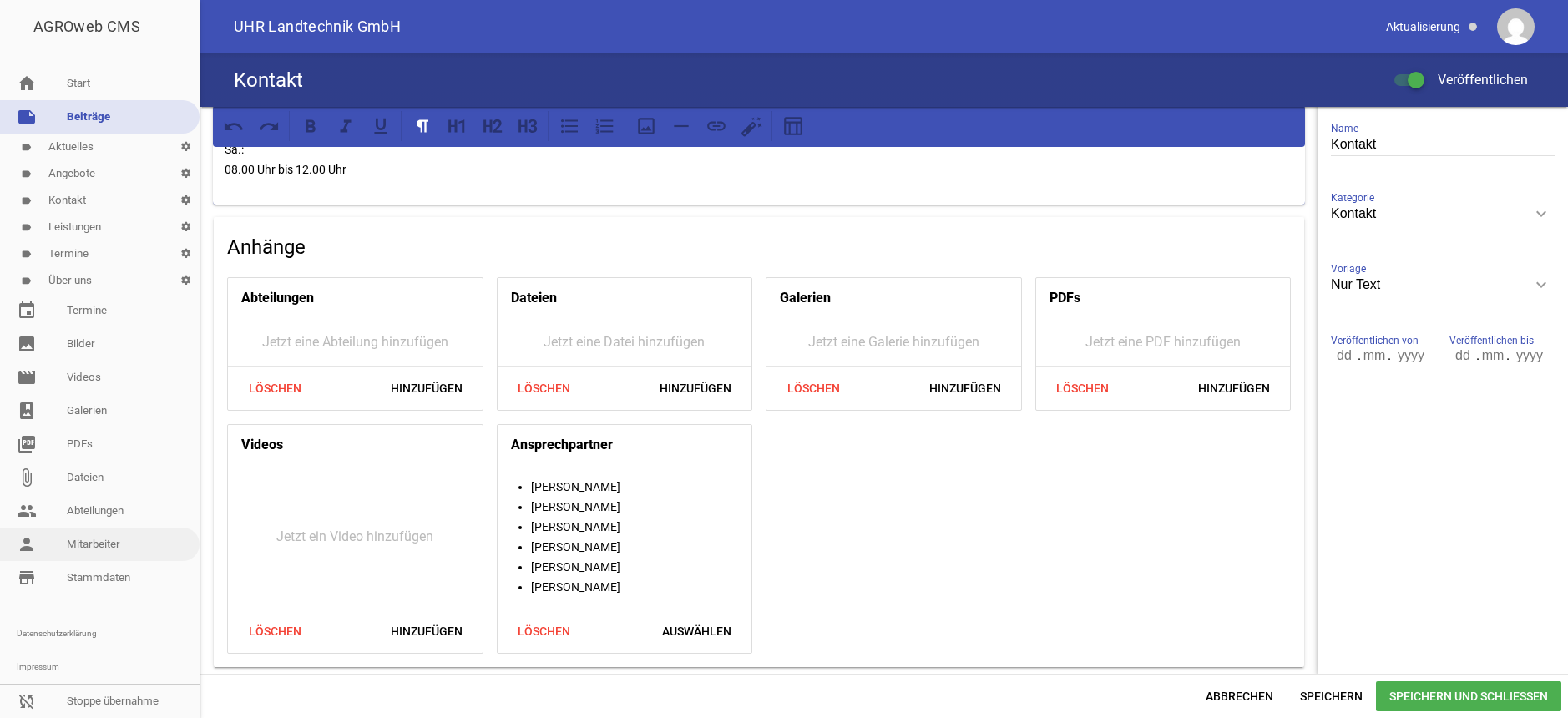
click at [103, 541] on link "person Mitarbeiter" at bounding box center [100, 544] width 200 height 33
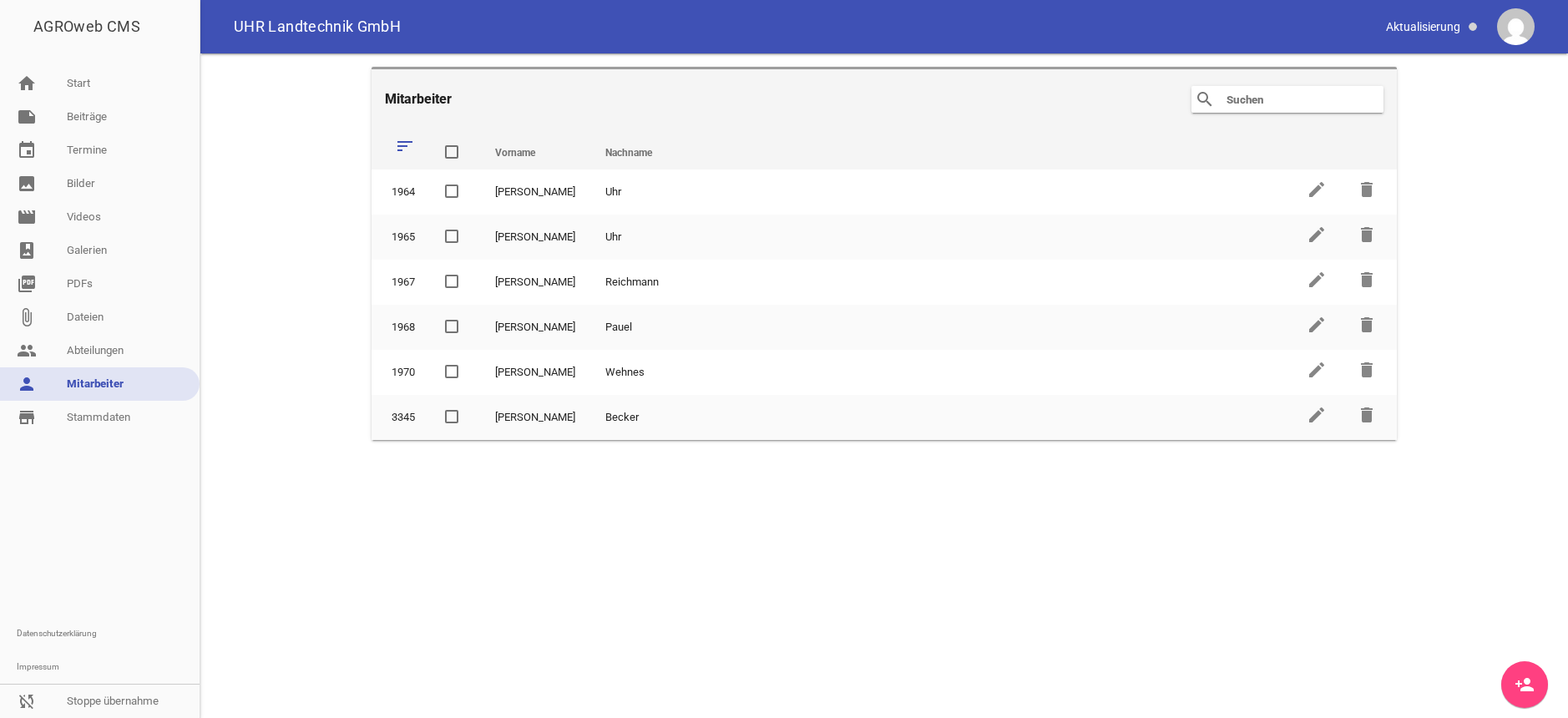
click at [401, 145] on icon "sort" at bounding box center [405, 146] width 20 height 20
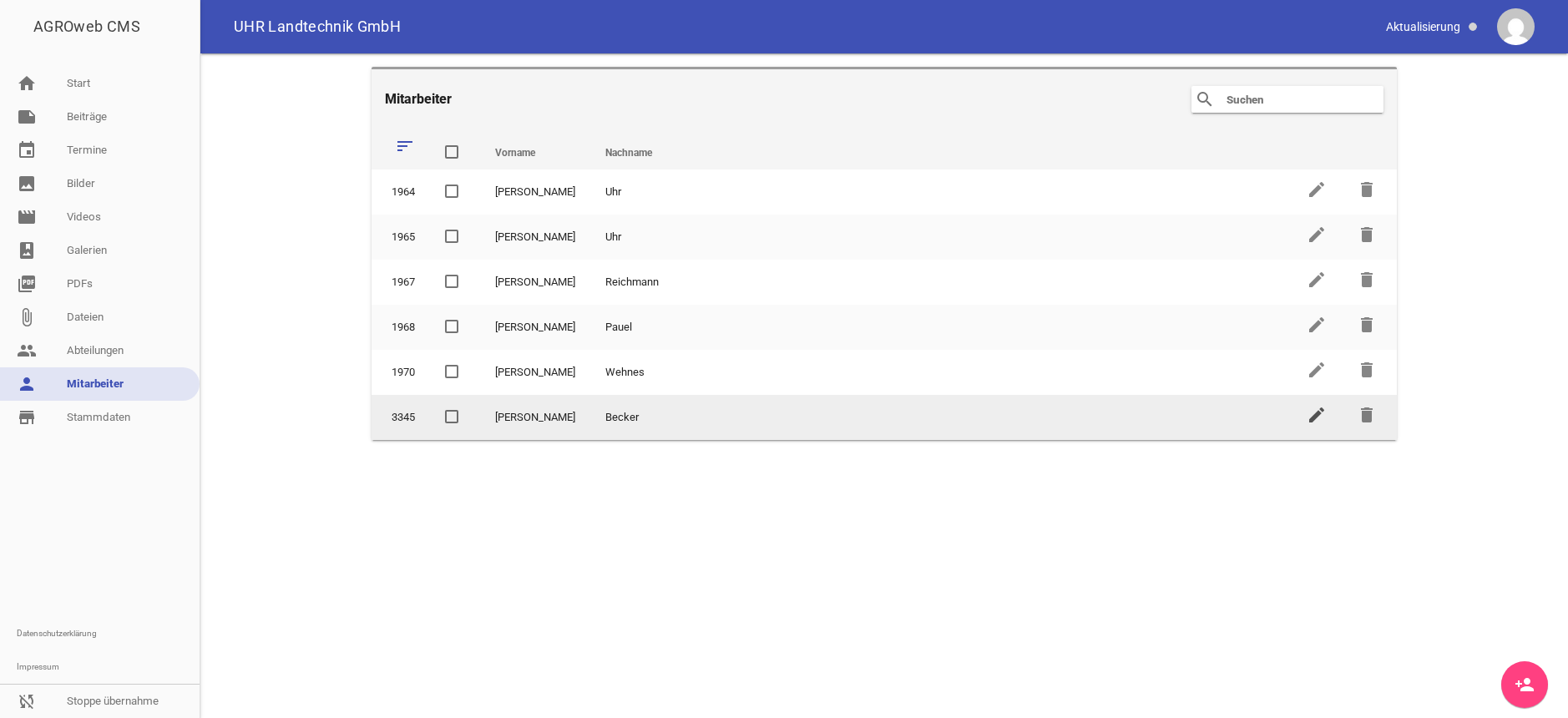
click at [1316, 412] on icon "edit" at bounding box center [1317, 415] width 20 height 20
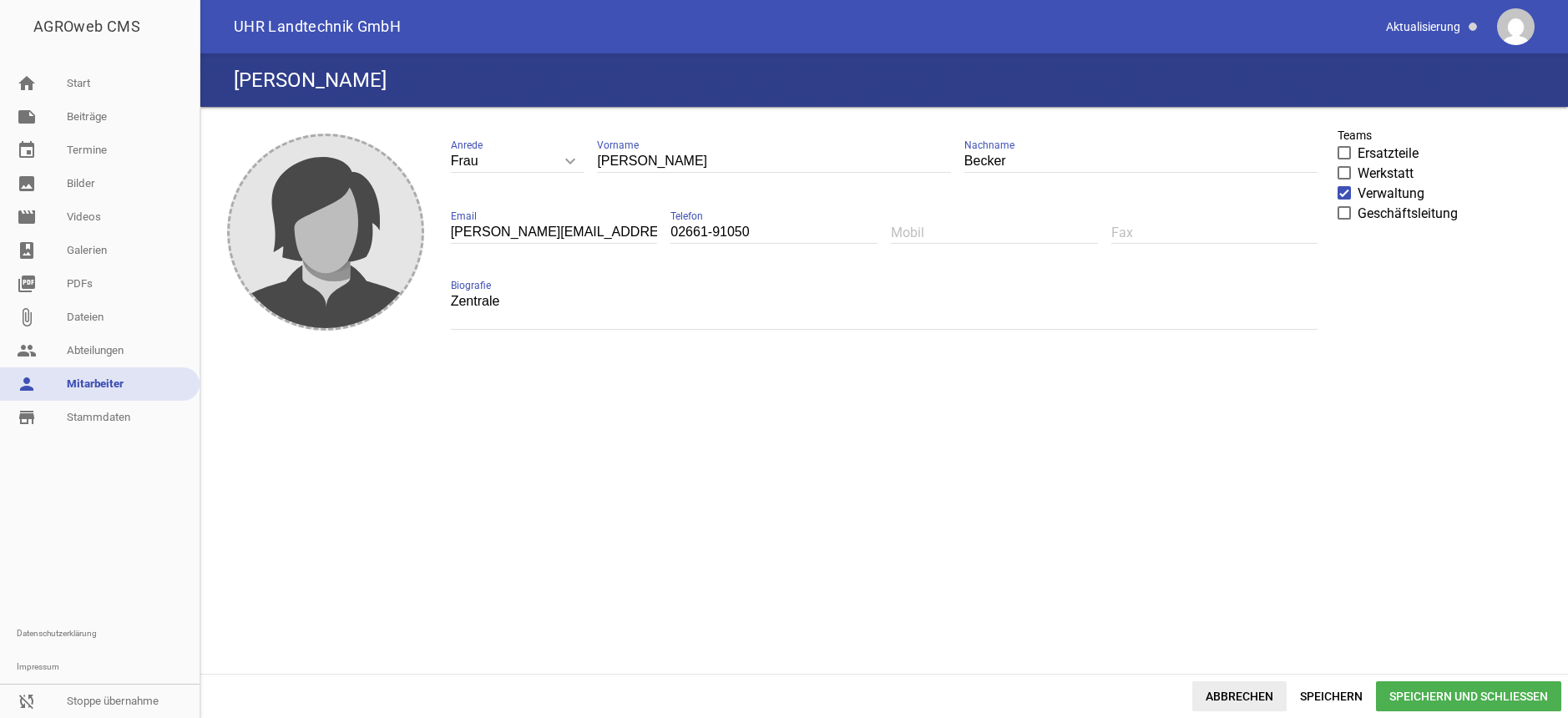
click at [1227, 699] on span "Abbrechen" at bounding box center [1240, 697] width 94 height 30
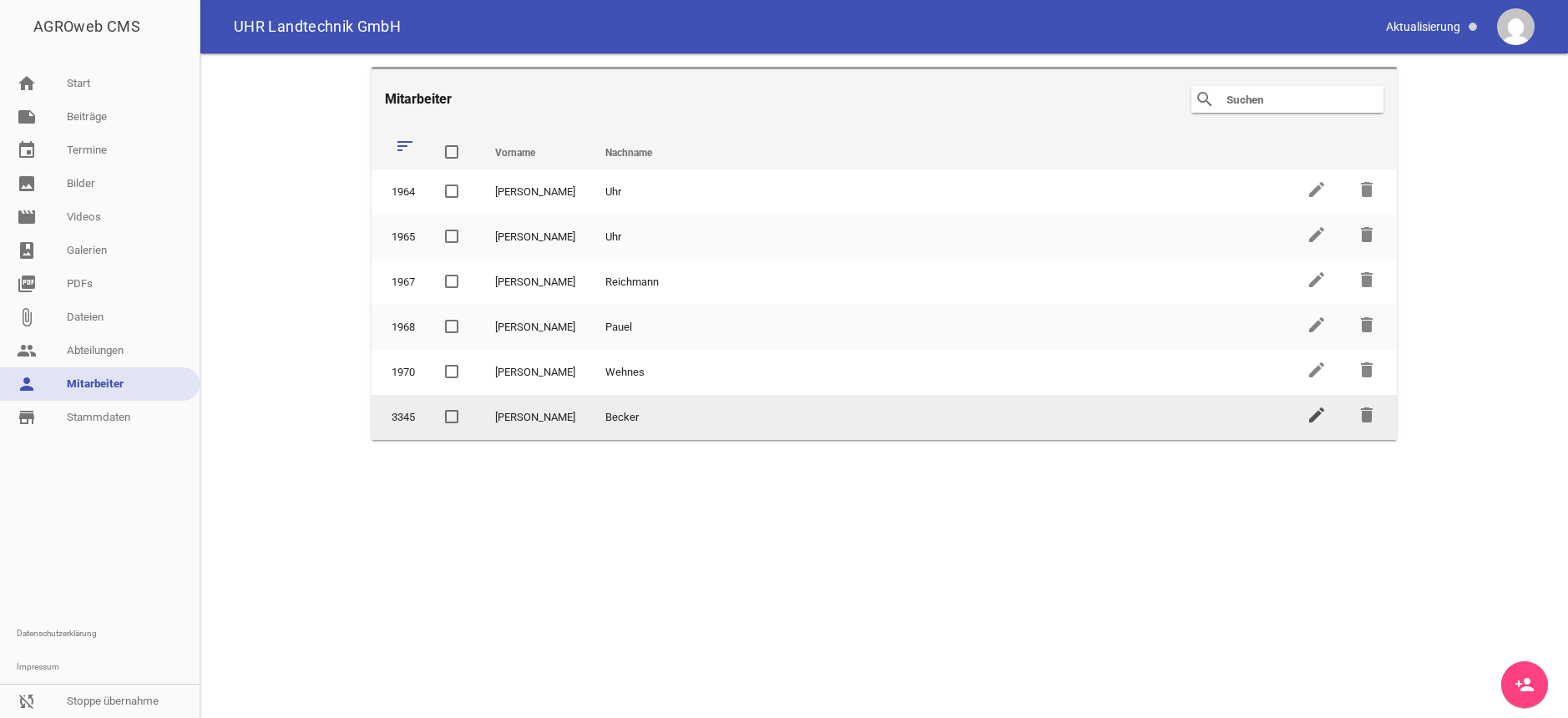
click at [1317, 413] on icon "edit" at bounding box center [1317, 415] width 20 height 20
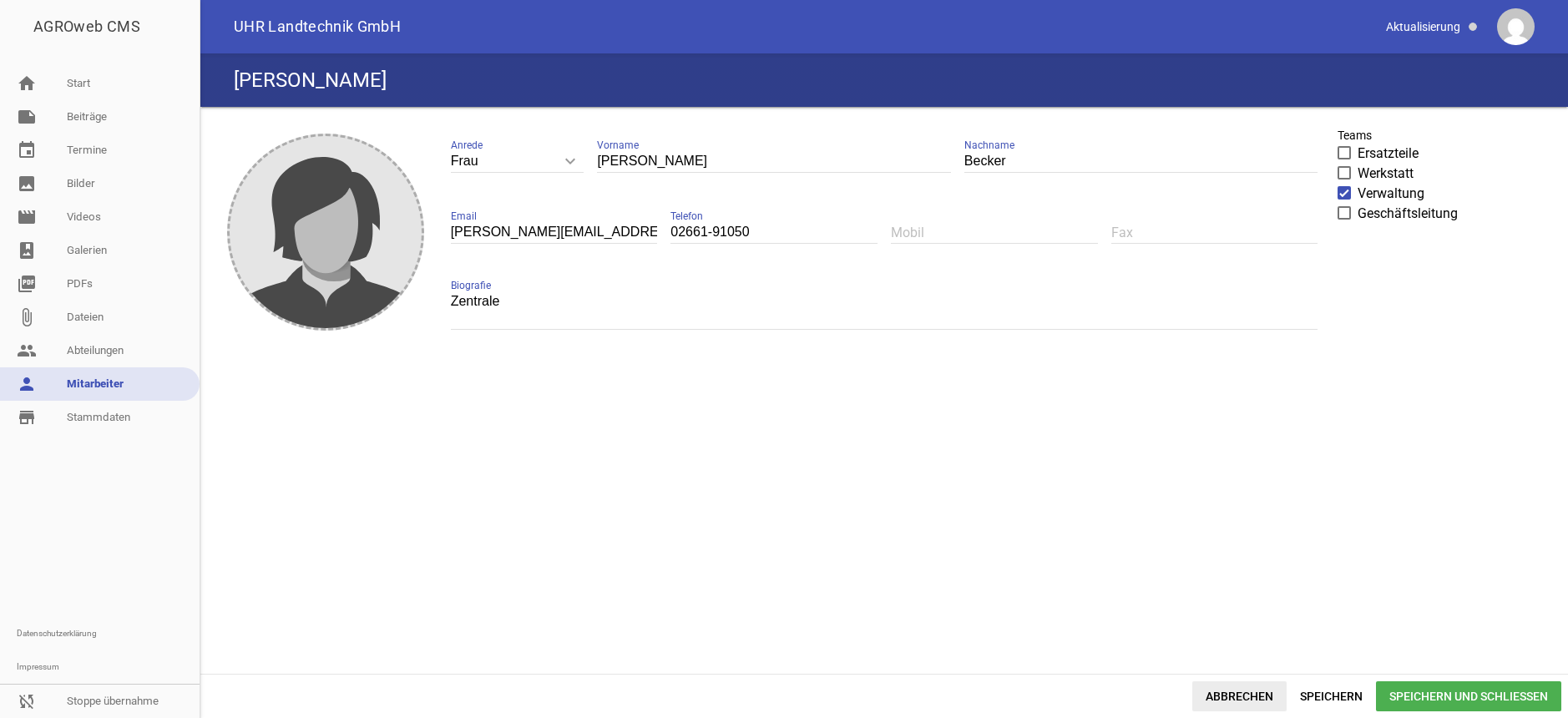
click at [1244, 688] on span "Abbrechen" at bounding box center [1240, 697] width 94 height 30
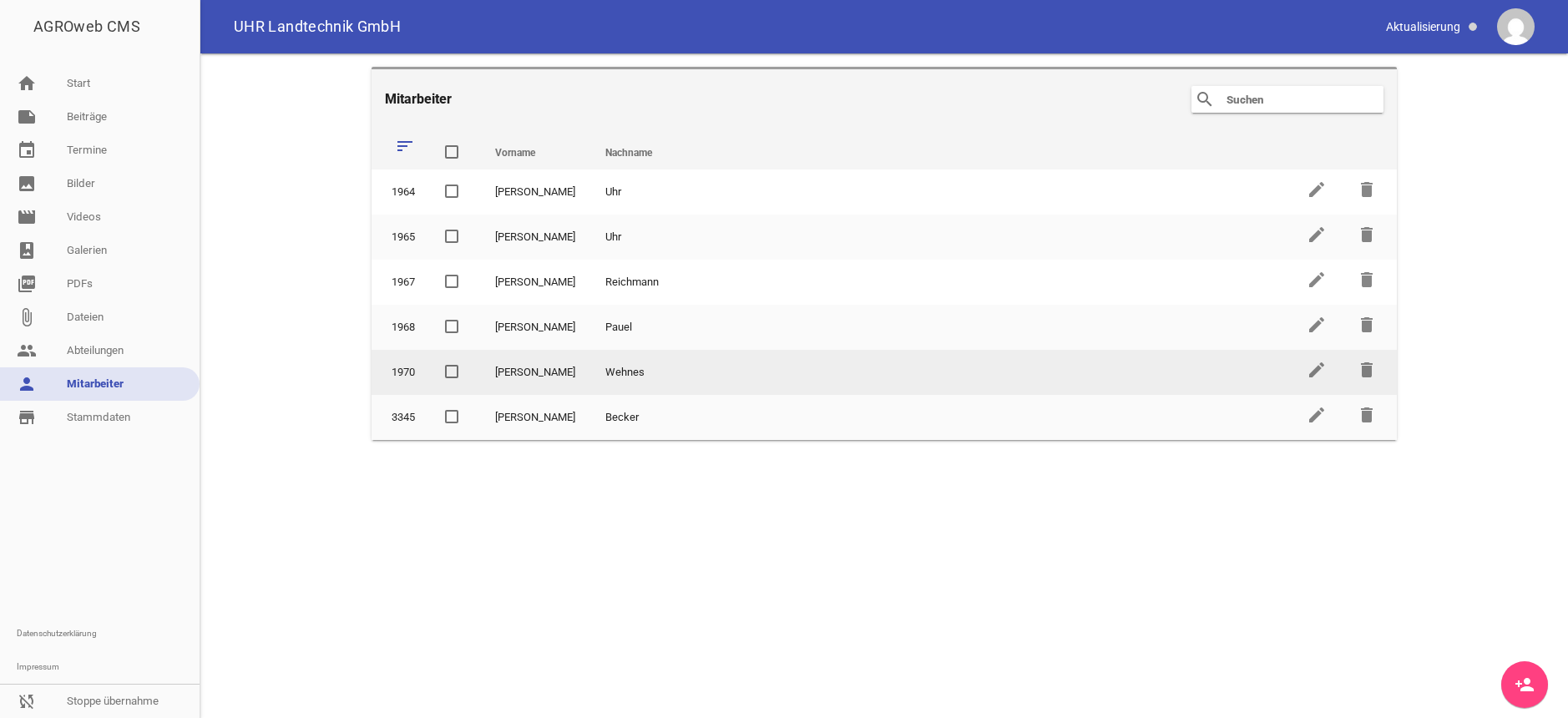
drag, startPoint x: 379, startPoint y: 423, endPoint x: 384, endPoint y: 390, distance: 33.4
click at [384, 390] on tbody "1964 [PERSON_NAME] edit delete 1965 [PERSON_NAME] edit delete 1967 [PERSON_NAME…" at bounding box center [884, 304] width 1026 height 270
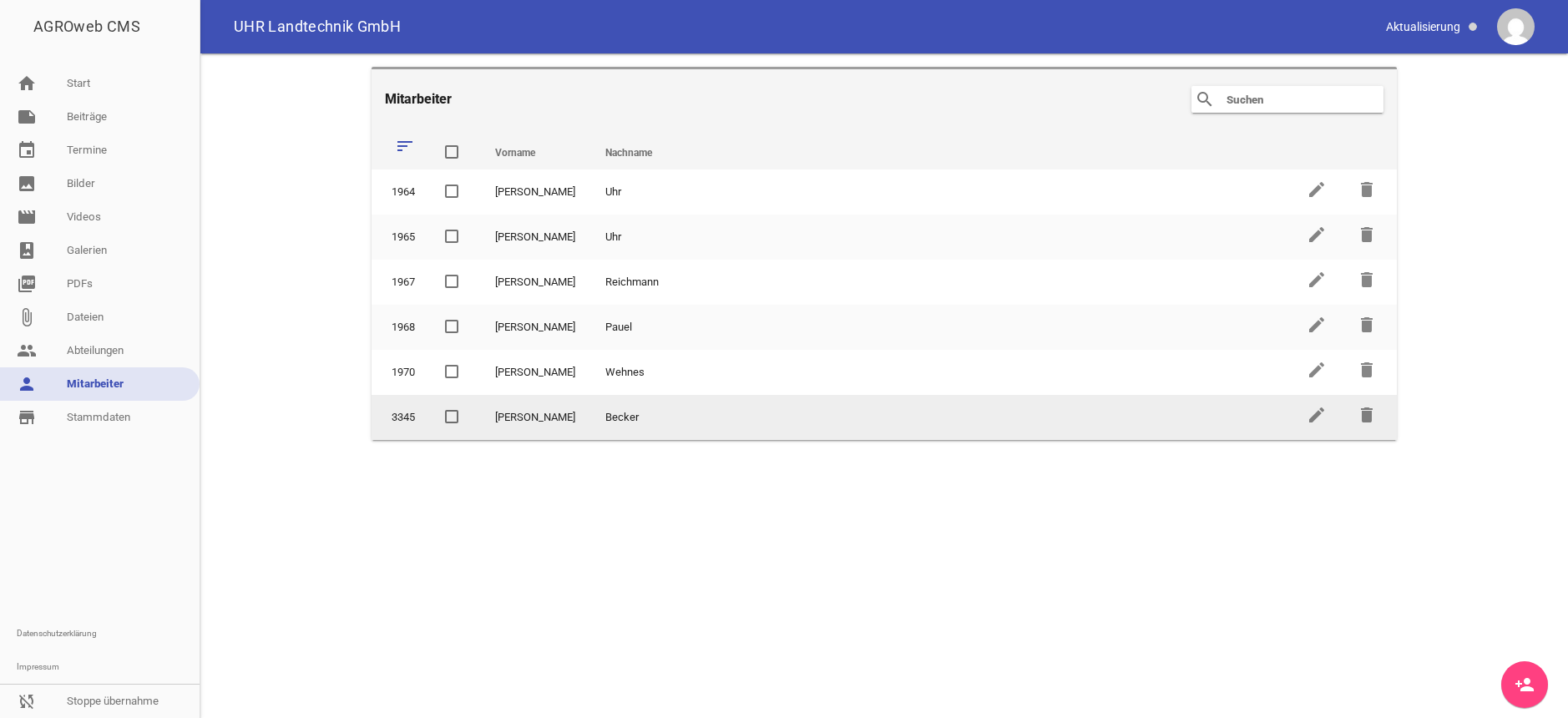
drag, startPoint x: 652, startPoint y: 417, endPoint x: 640, endPoint y: 408, distance: 15.0
click at [640, 408] on td "Becker" at bounding box center [941, 417] width 702 height 45
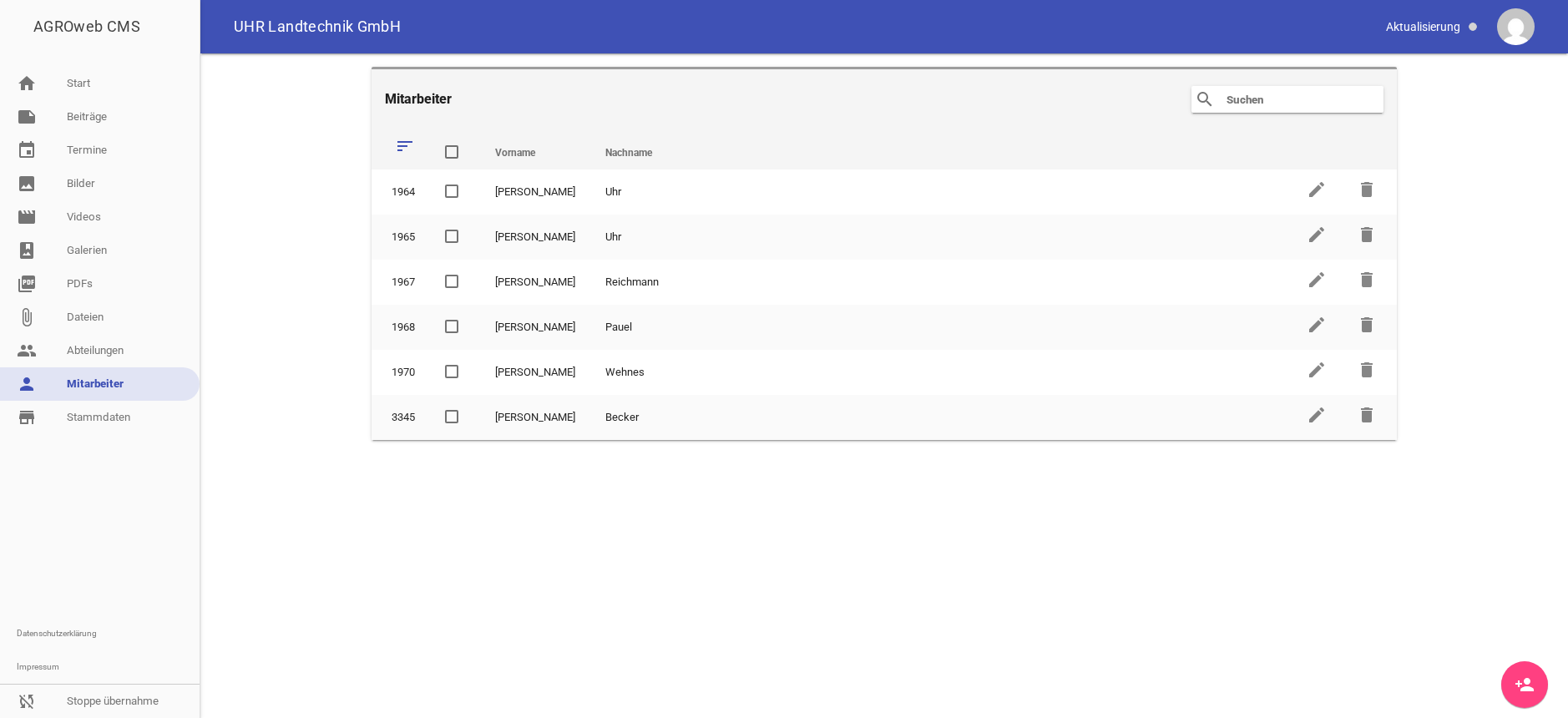
click at [385, 133] on th "sort" at bounding box center [401, 149] width 58 height 40
click at [403, 148] on icon "sort" at bounding box center [405, 146] width 20 height 20
click at [126, 116] on link "note Beiträge" at bounding box center [100, 117] width 200 height 33
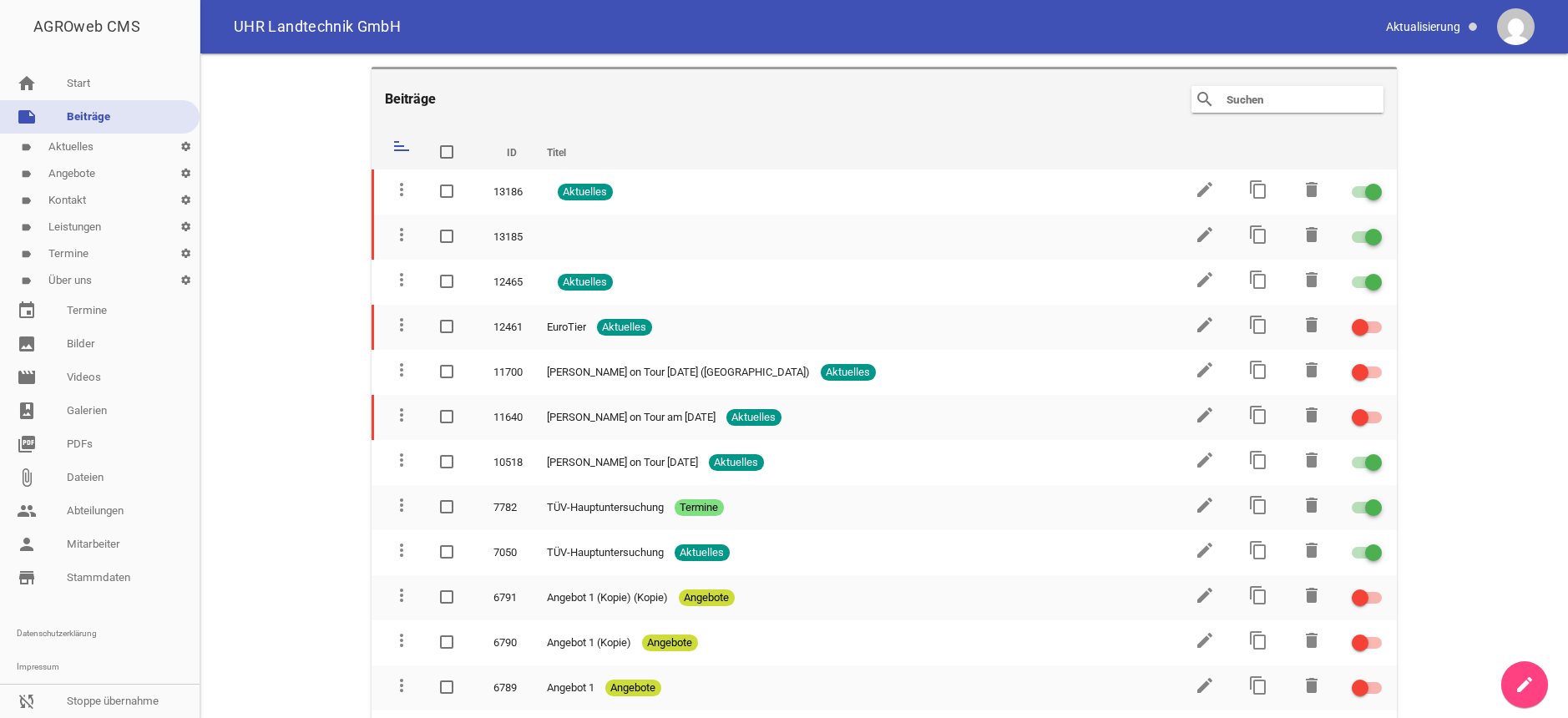
click at [83, 194] on link "label Kontakt settings" at bounding box center [100, 200] width 200 height 27
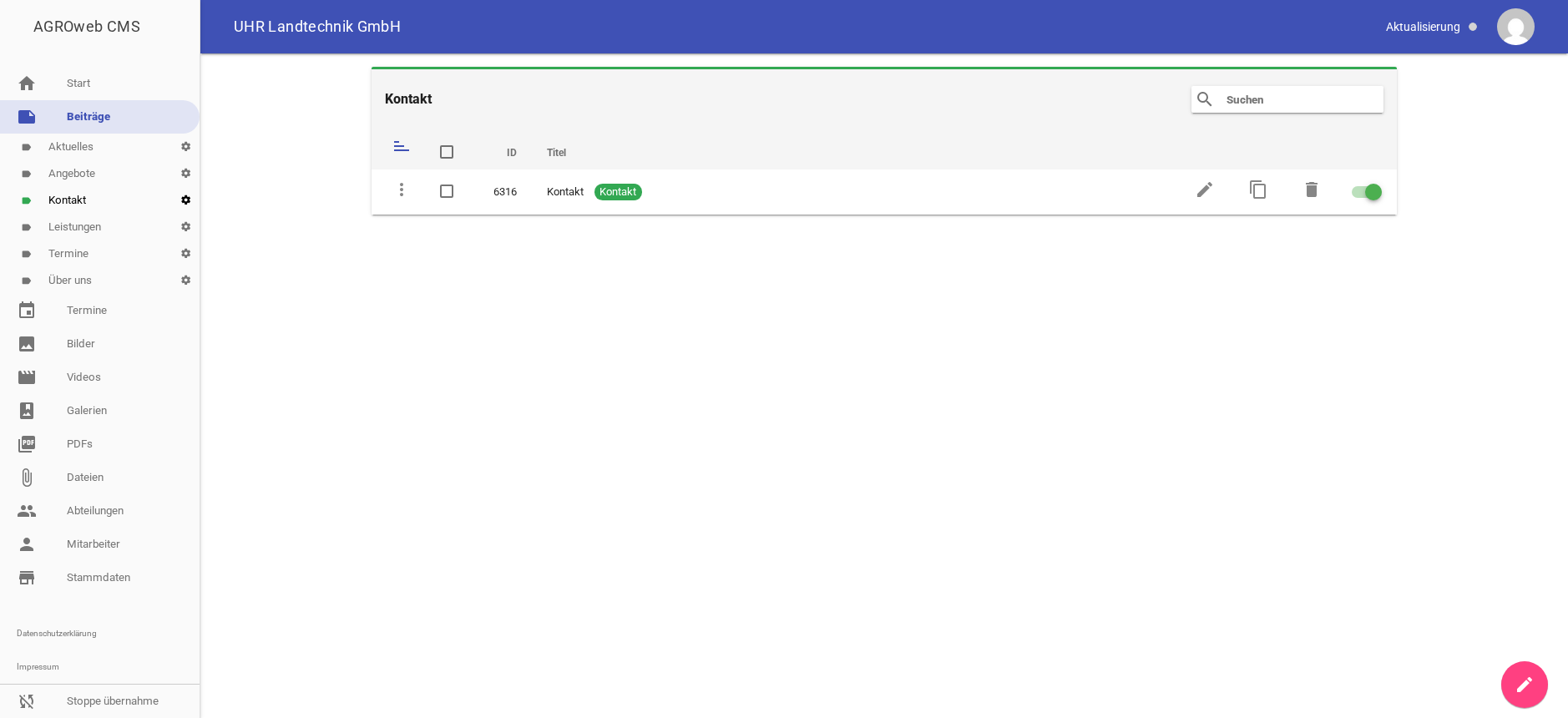
click at [184, 196] on icon "settings" at bounding box center [186, 200] width 28 height 27
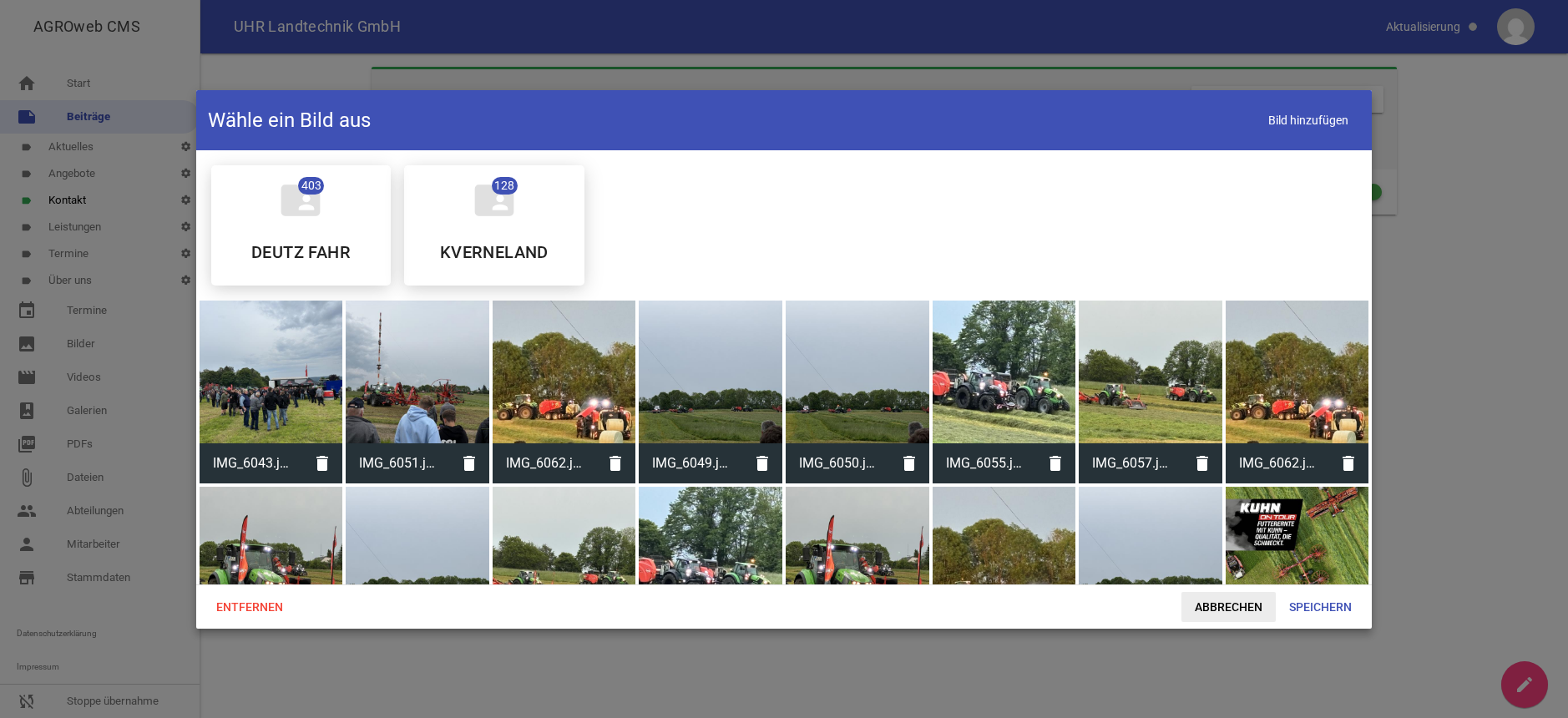
click at [1252, 608] on span "Abbrechen" at bounding box center [1228, 607] width 94 height 30
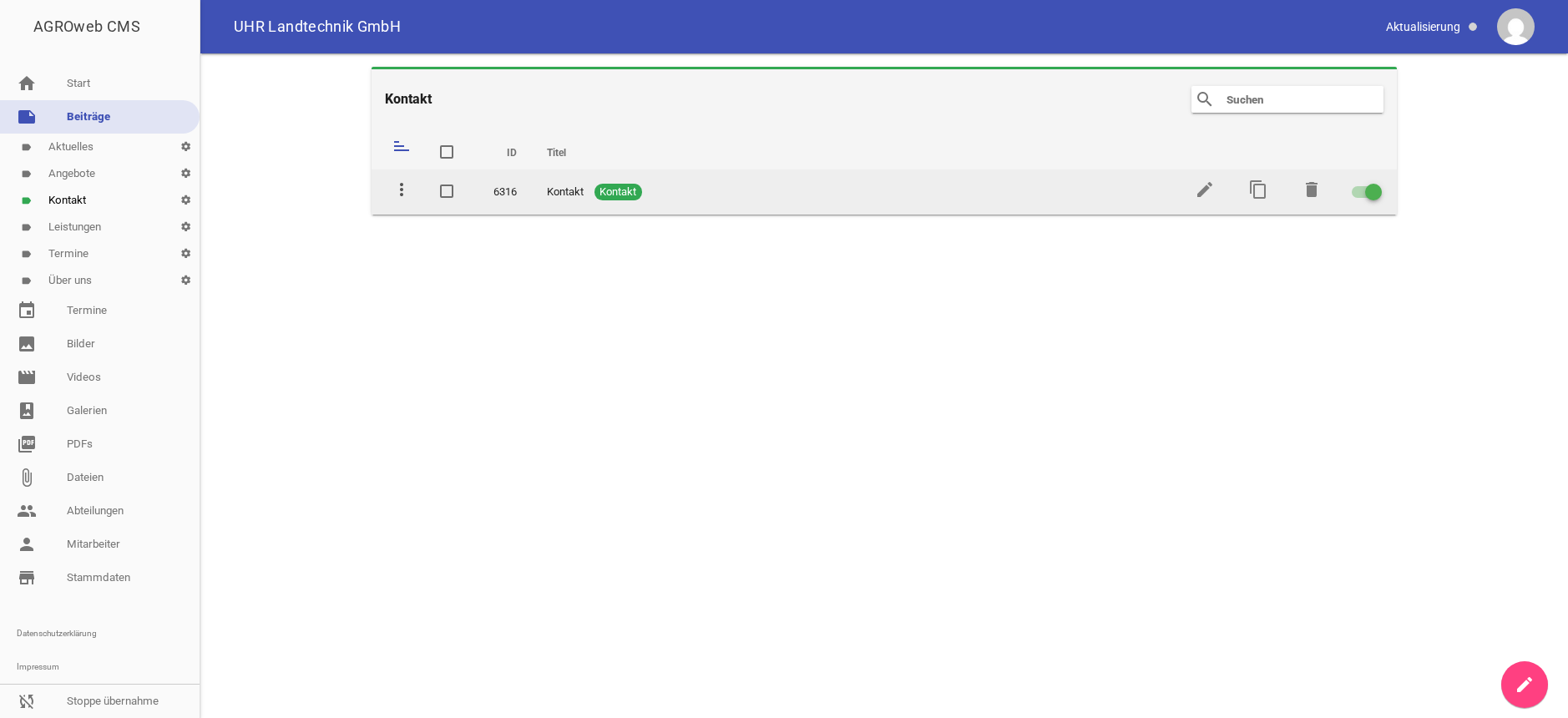
click at [402, 188] on icon "more_vert" at bounding box center [401, 190] width 20 height 20
click at [1195, 187] on icon "edit" at bounding box center [1205, 190] width 20 height 20
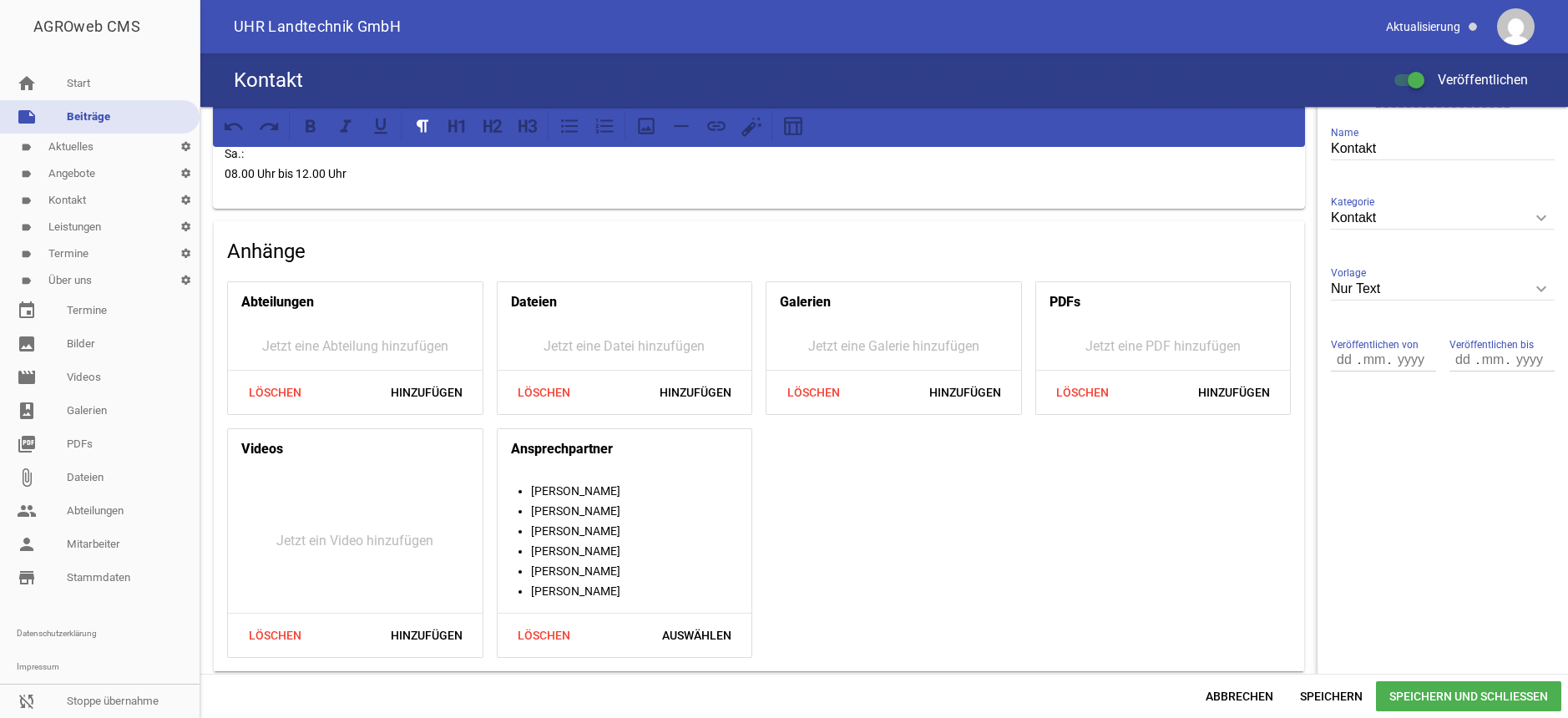
scroll to position [388, 0]
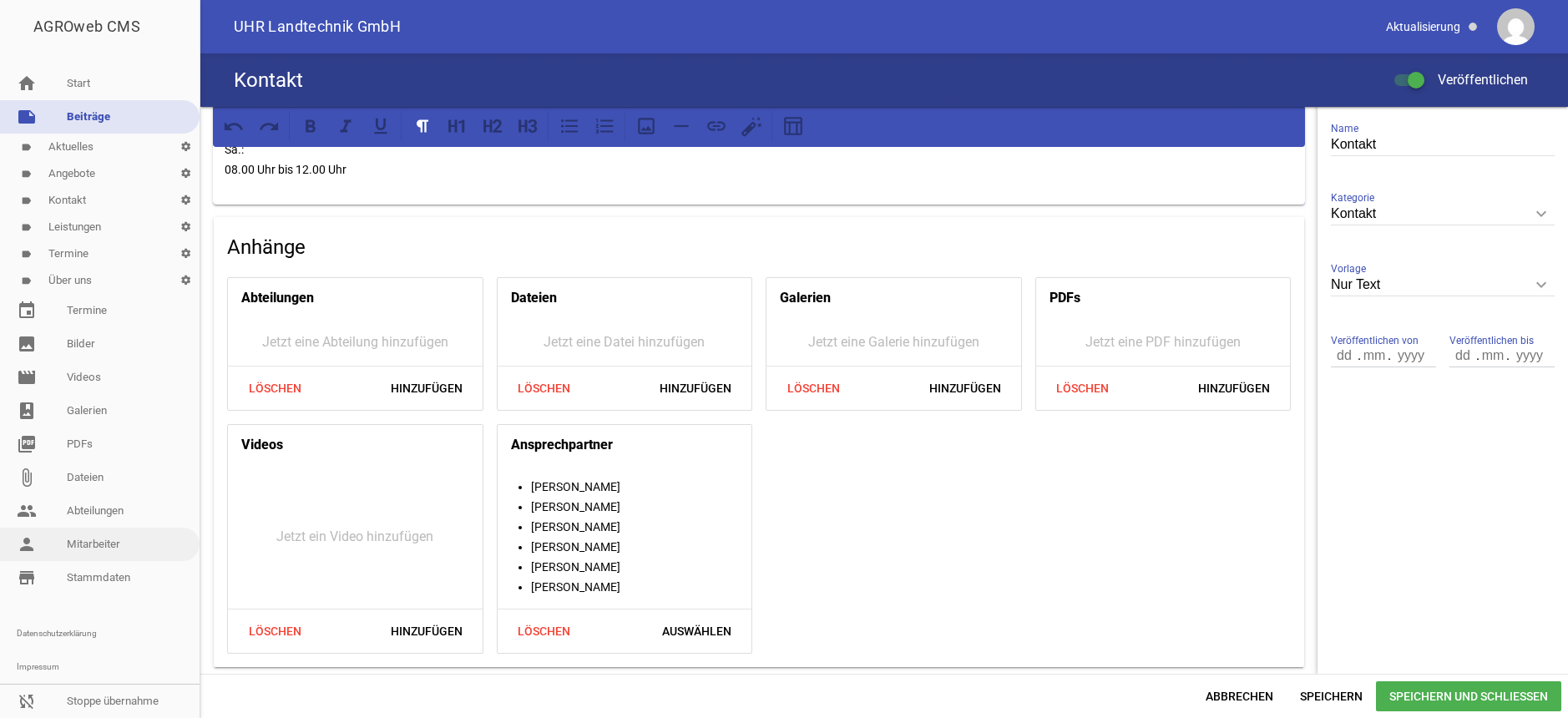
click at [107, 540] on link "person Mitarbeiter" at bounding box center [100, 544] width 200 height 33
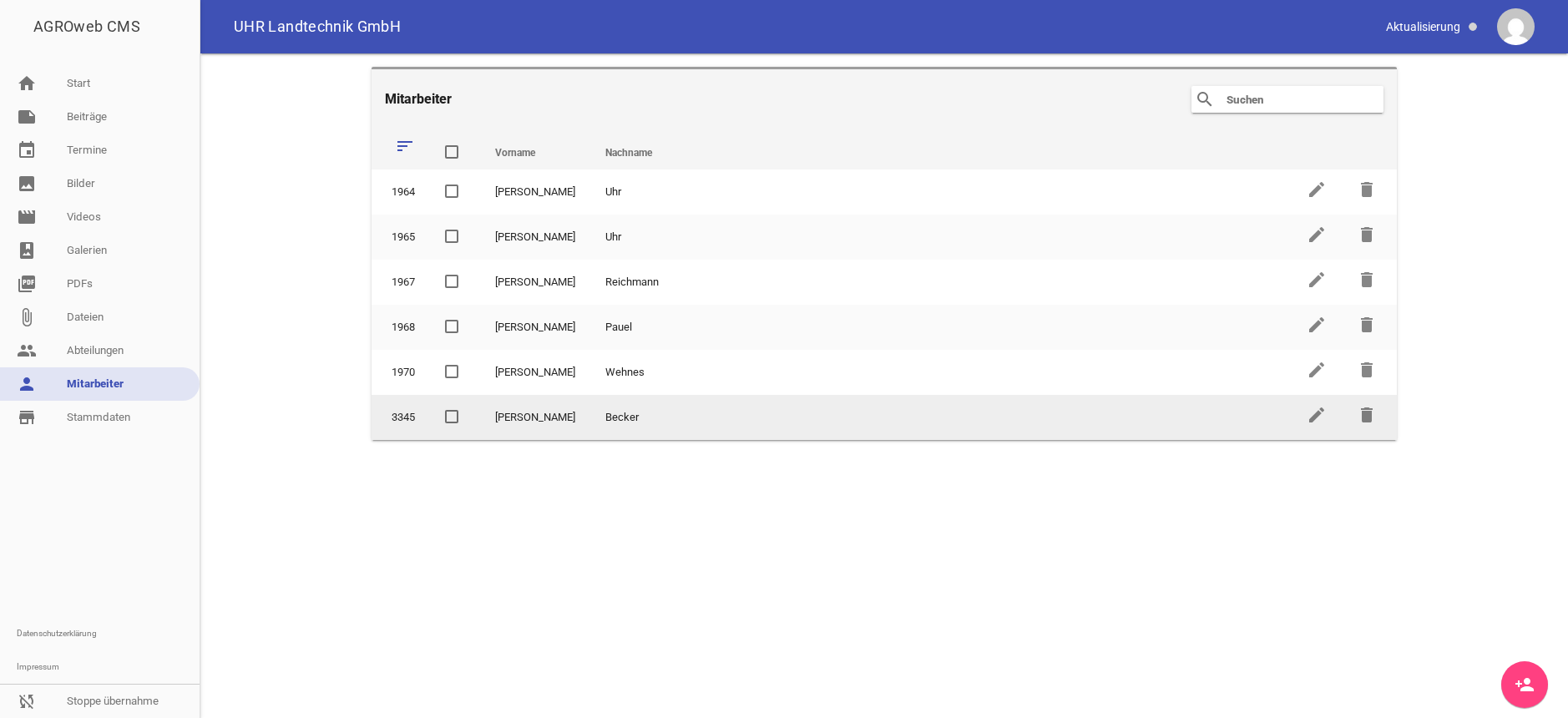
click at [454, 419] on span at bounding box center [452, 416] width 11 height 10
click at [465, 407] on input "checkbox" at bounding box center [465, 407] width 0 height 0
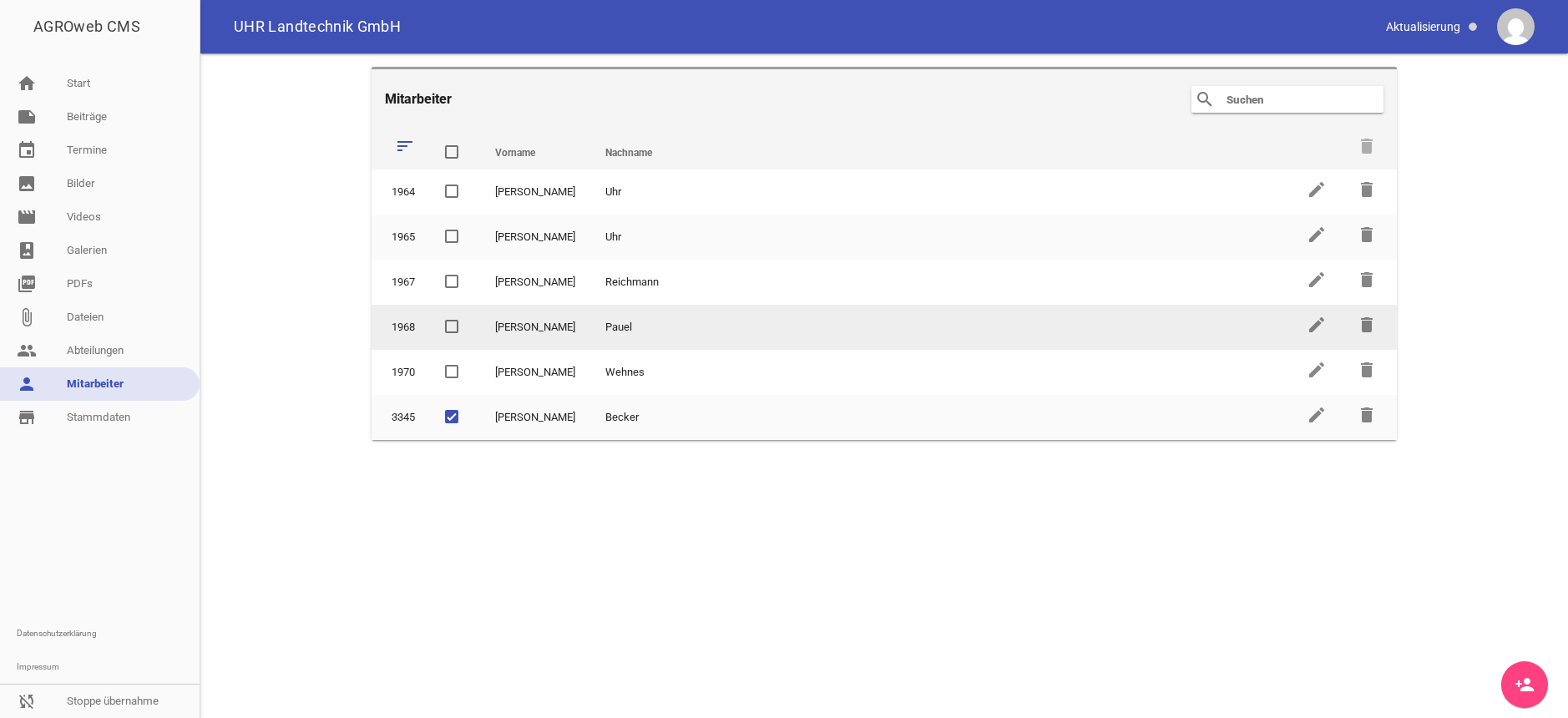
drag, startPoint x: 613, startPoint y: 417, endPoint x: 607, endPoint y: 304, distance: 113.2
click at [607, 304] on tbody "1964 [PERSON_NAME] edit delete 1965 [PERSON_NAME] edit delete 1967 [PERSON_NAME…" at bounding box center [884, 304] width 1026 height 270
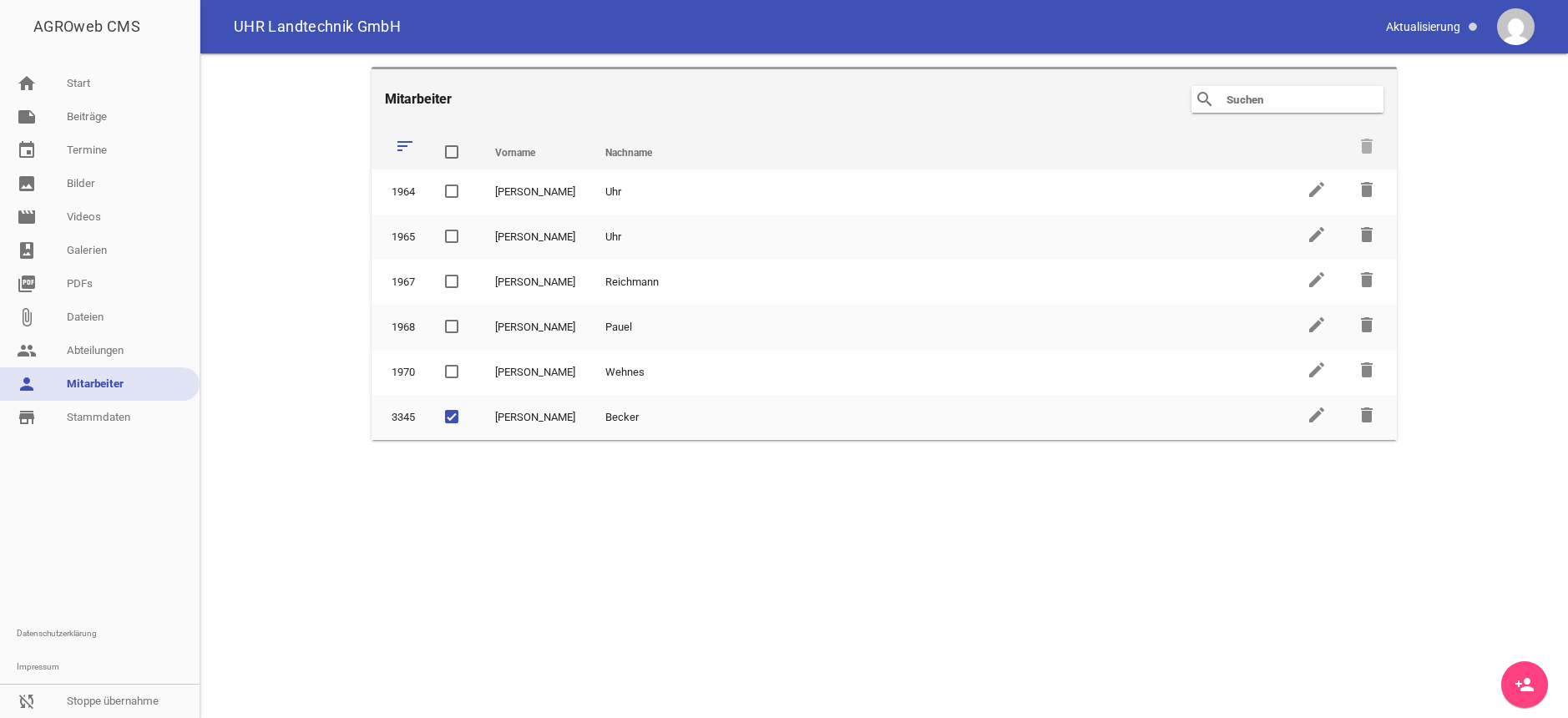
click at [327, 451] on main "Mitarbeiter search clear sort Vorname Nachname delete 1964 [PERSON_NAME] edit d…" at bounding box center [884, 386] width 1367 height 664
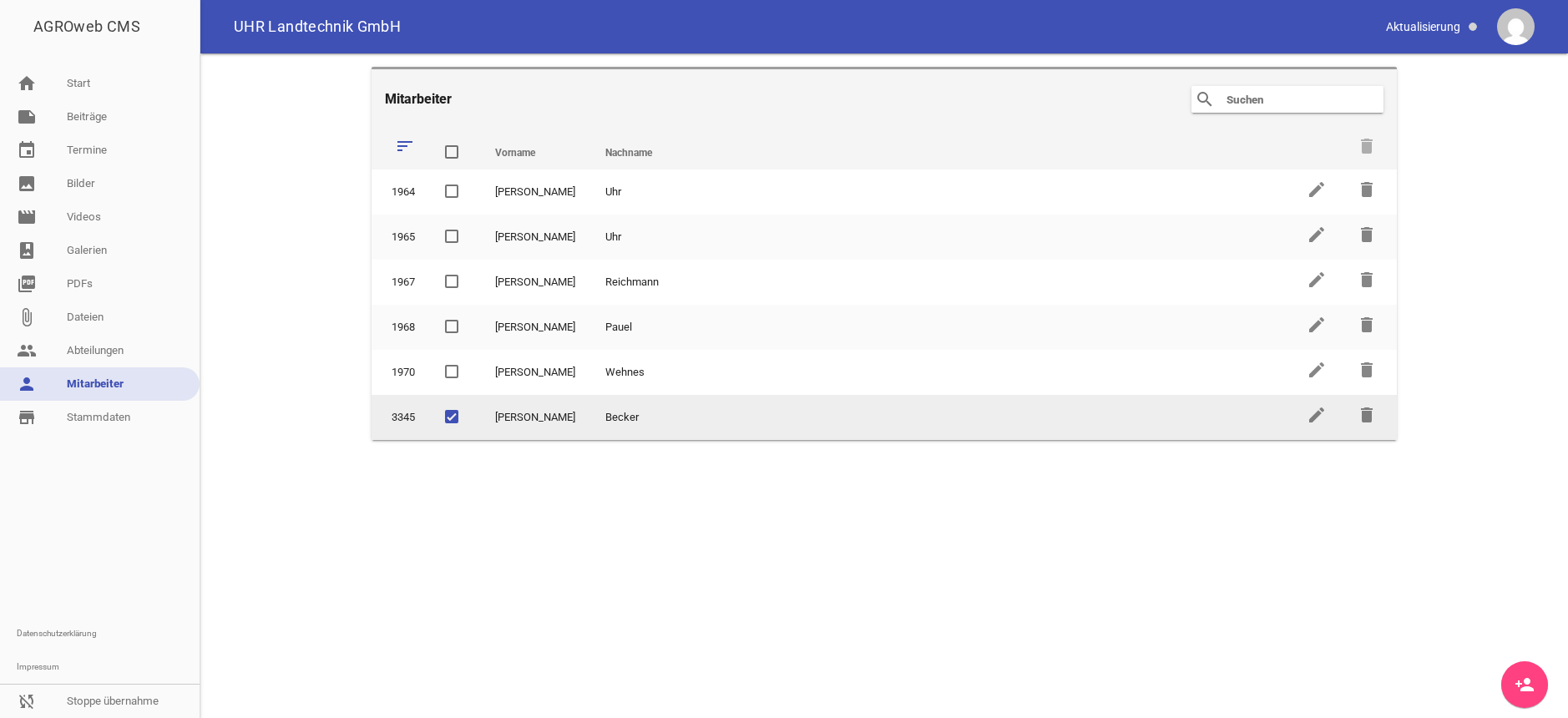
click at [448, 413] on span at bounding box center [452, 416] width 11 height 10
click at [465, 407] on input "checkbox" at bounding box center [465, 407] width 0 height 0
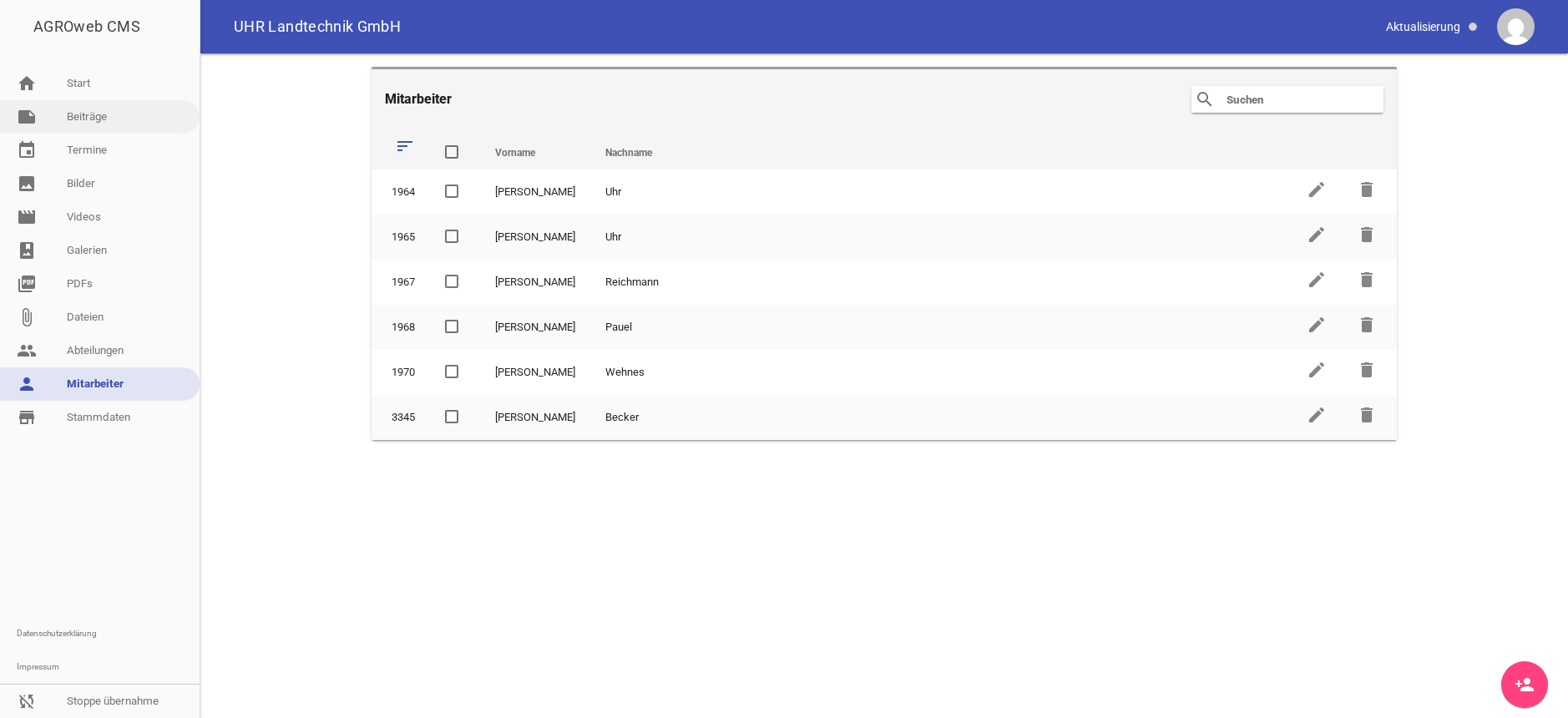
click at [77, 117] on link "note Beiträge" at bounding box center [100, 117] width 200 height 33
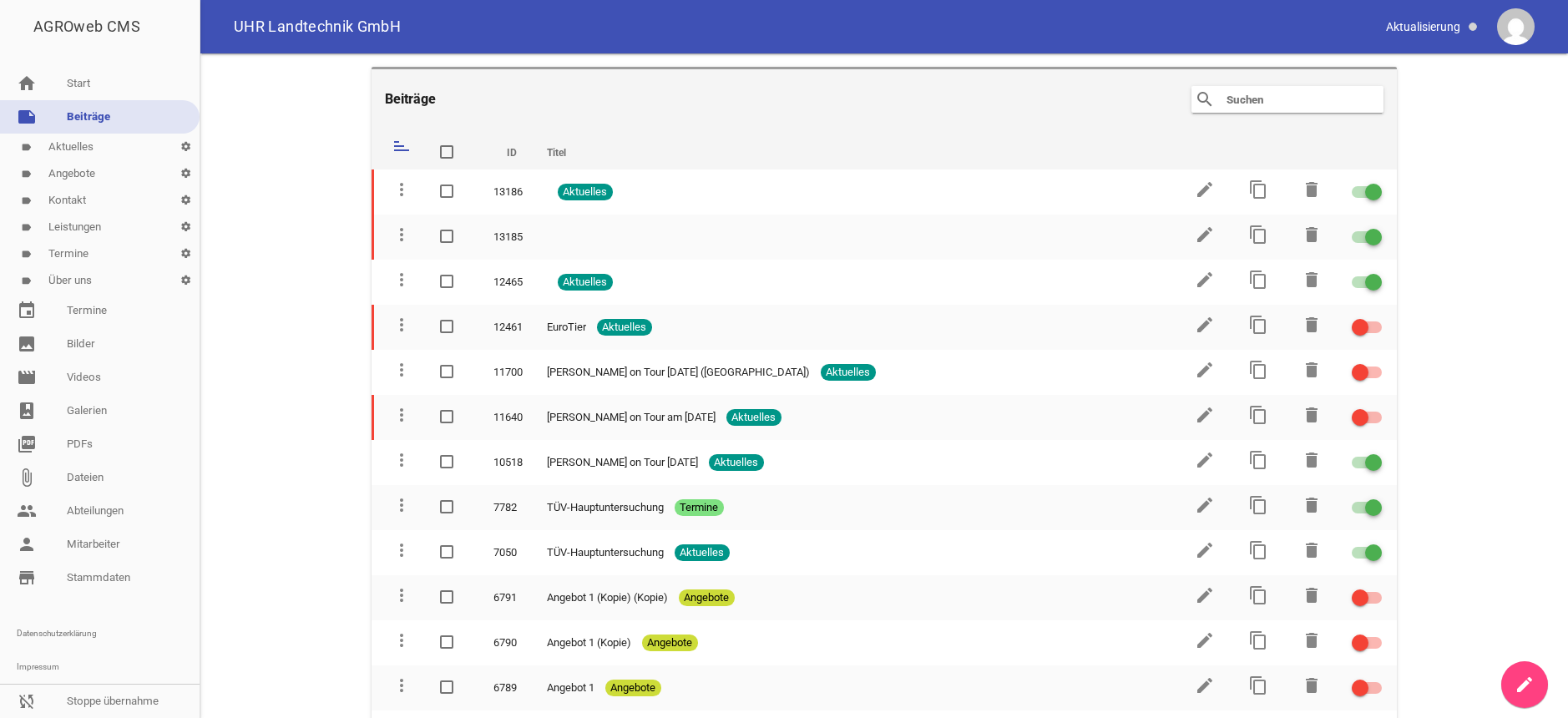
click at [80, 199] on link "label Kontakt settings" at bounding box center [100, 200] width 200 height 27
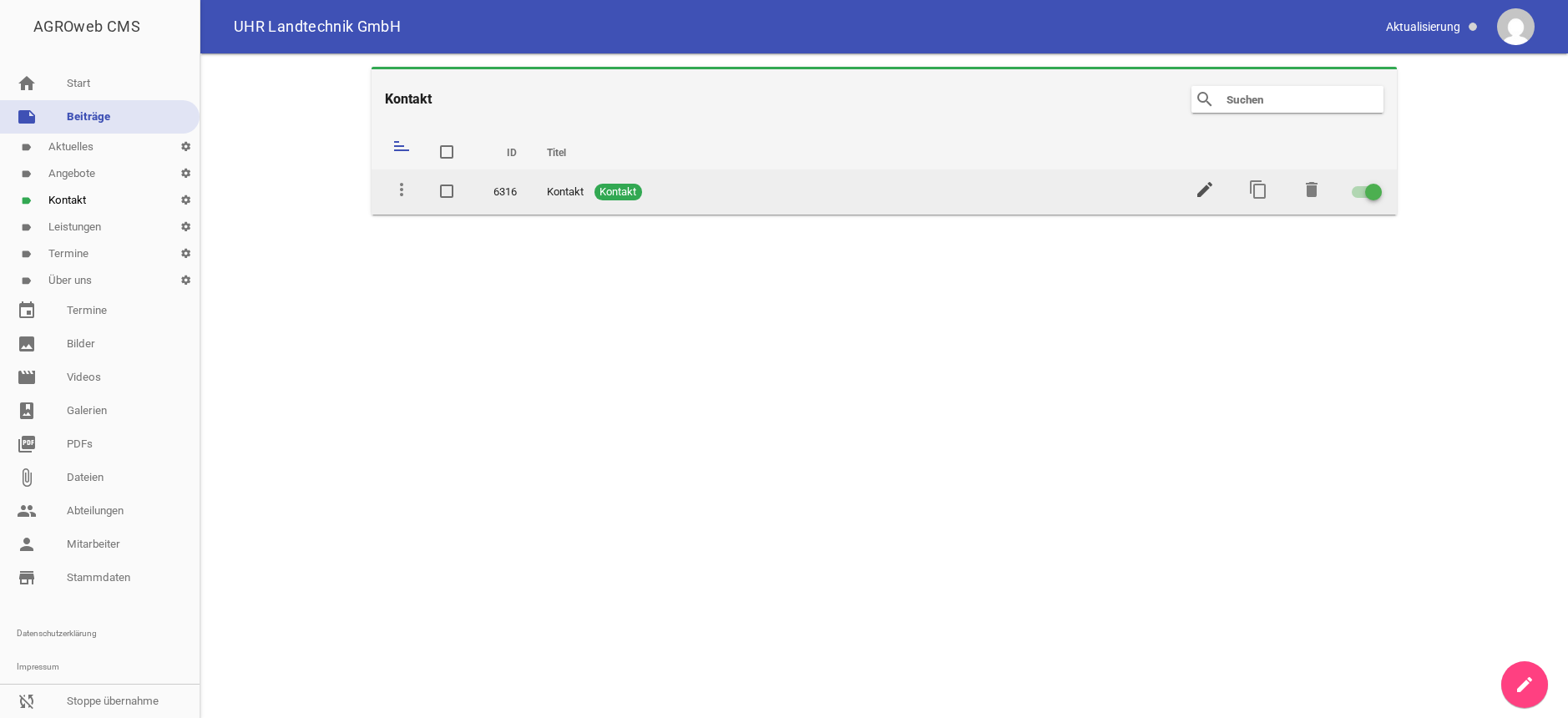
click at [1207, 191] on icon "edit" at bounding box center [1205, 190] width 20 height 20
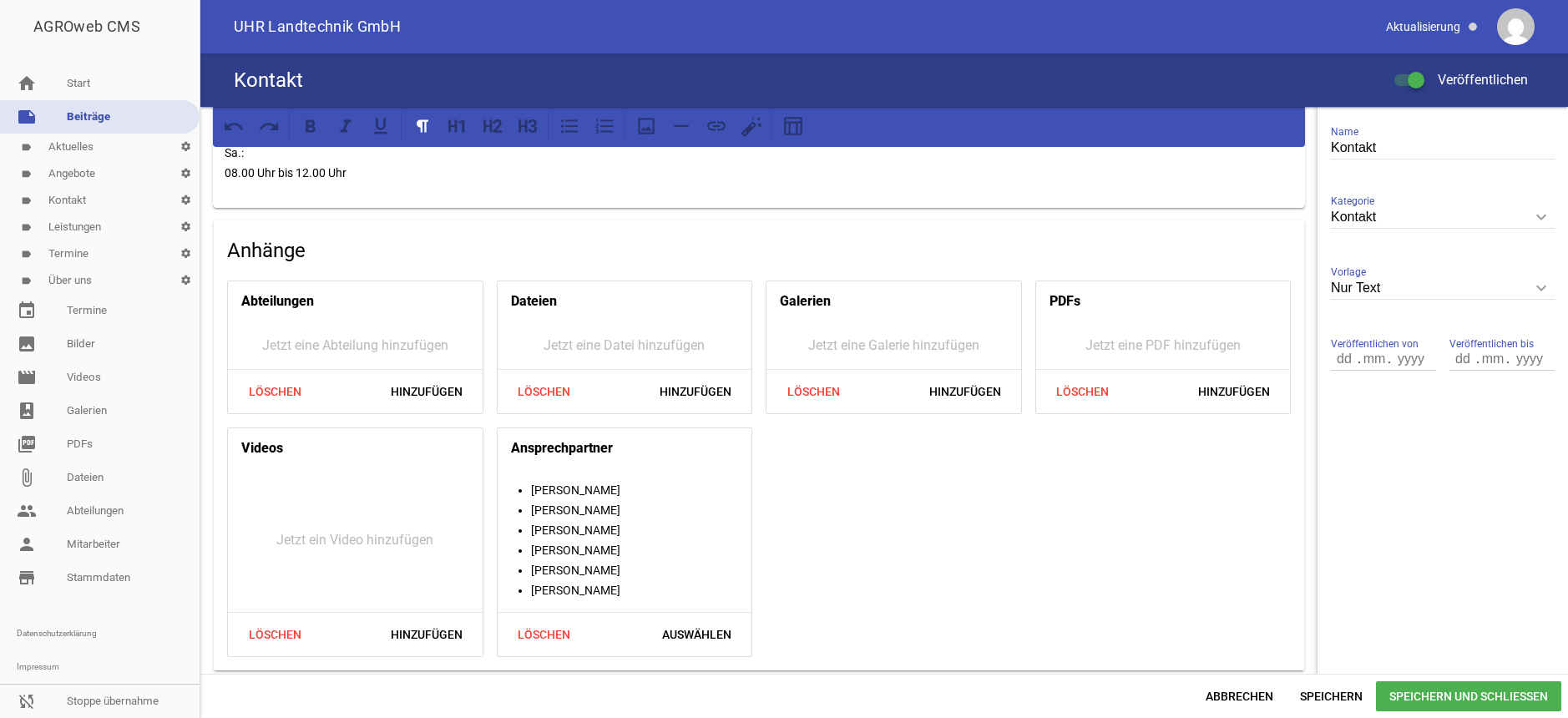
scroll to position [388, 0]
click at [558, 563] on li "[PERSON_NAME]" at bounding box center [641, 567] width 221 height 20
